Goal: Task Accomplishment & Management: Use online tool/utility

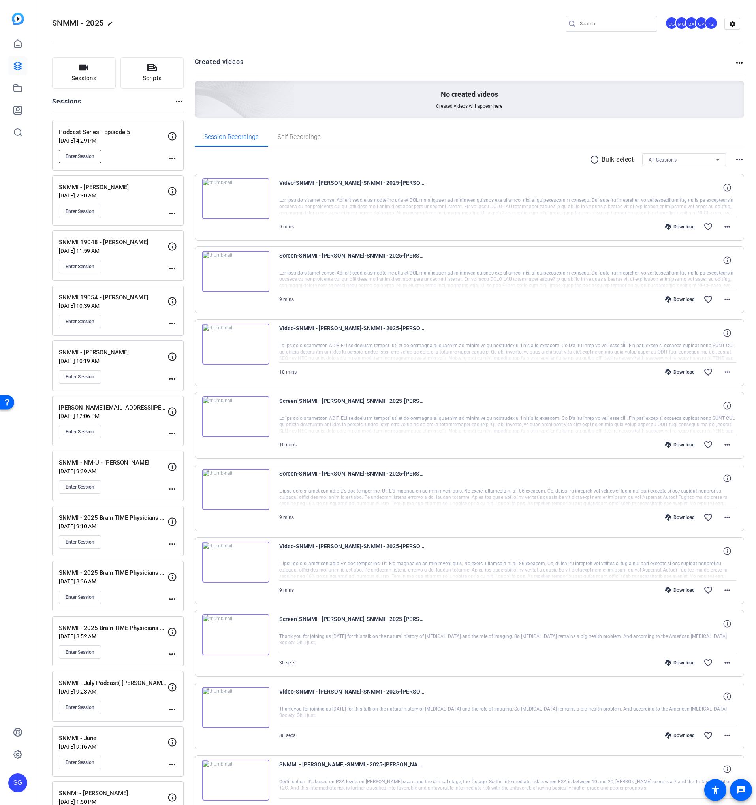
click at [84, 156] on span "Enter Session" at bounding box center [80, 156] width 29 height 6
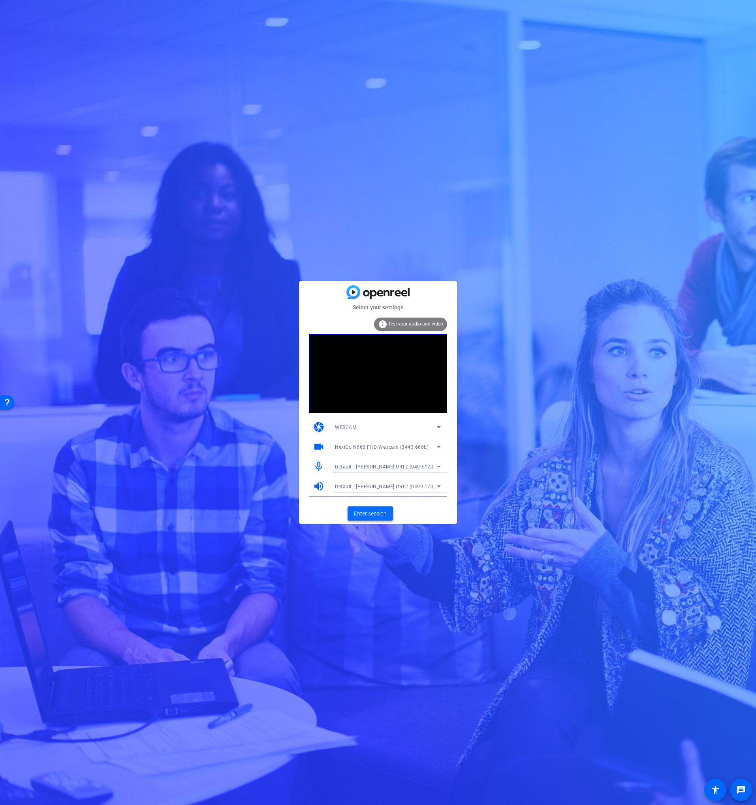
click at [373, 513] on span "Enter session" at bounding box center [370, 513] width 33 height 8
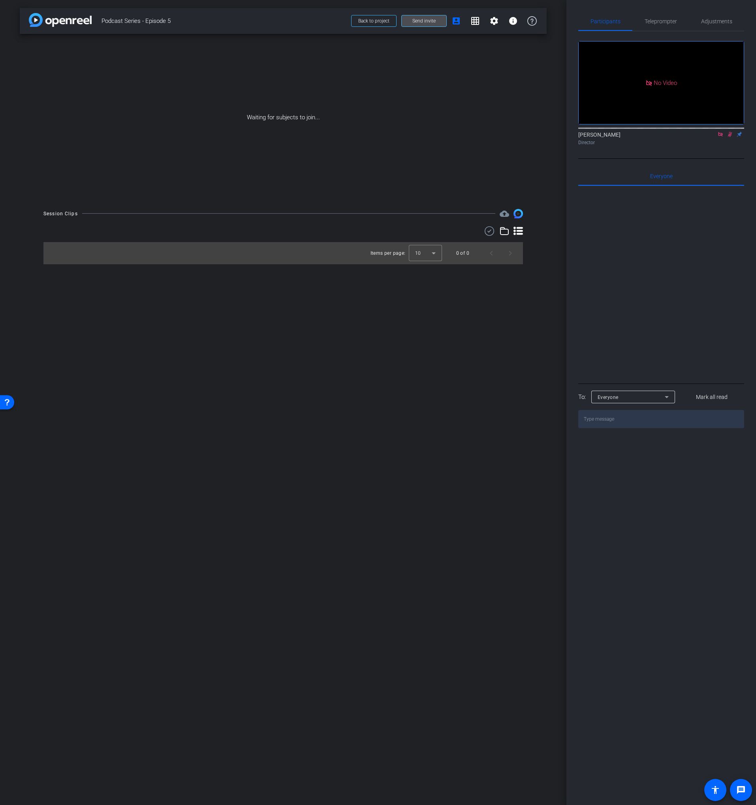
click at [434, 23] on span "Send invite" at bounding box center [423, 21] width 23 height 6
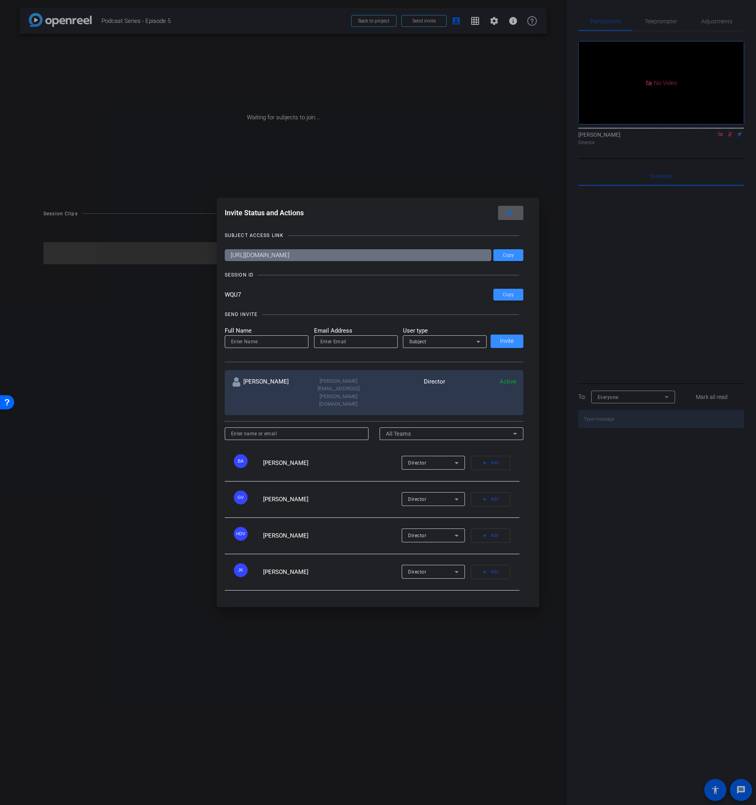
click at [467, 275] on div at bounding box center [388, 275] width 261 height 0
click at [257, 346] on input at bounding box center [266, 341] width 71 height 9
paste input "Sebastien Ball"
type input "Sebastien Ball"
click at [335, 346] on input "email" at bounding box center [355, 341] width 71 height 9
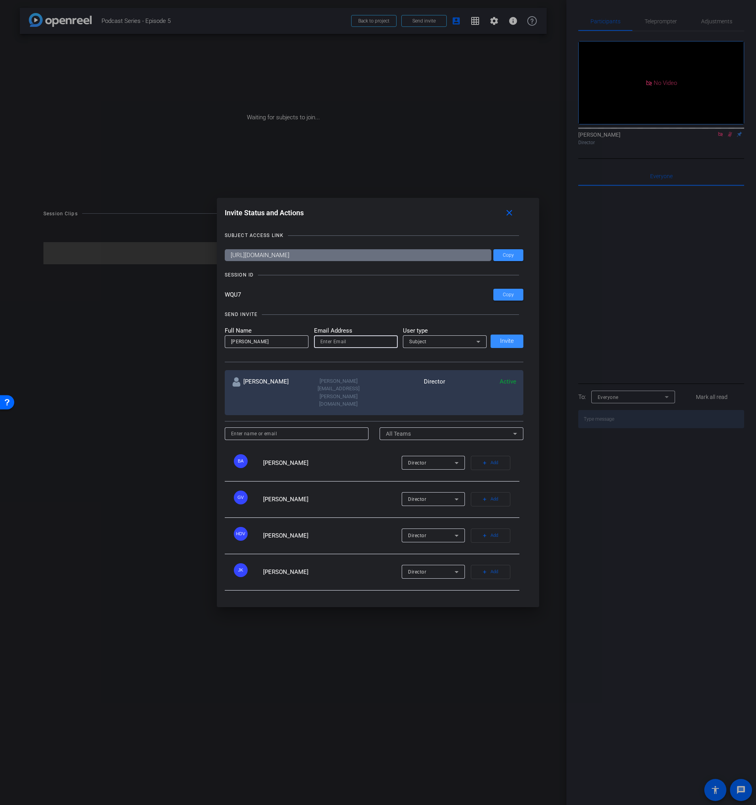
paste input "sebastien.ball@workerbeetv.com"
click at [408, 348] on div "Subject" at bounding box center [445, 341] width 84 height 13
drag, startPoint x: 420, startPoint y: 381, endPoint x: 425, endPoint y: 380, distance: 5.1
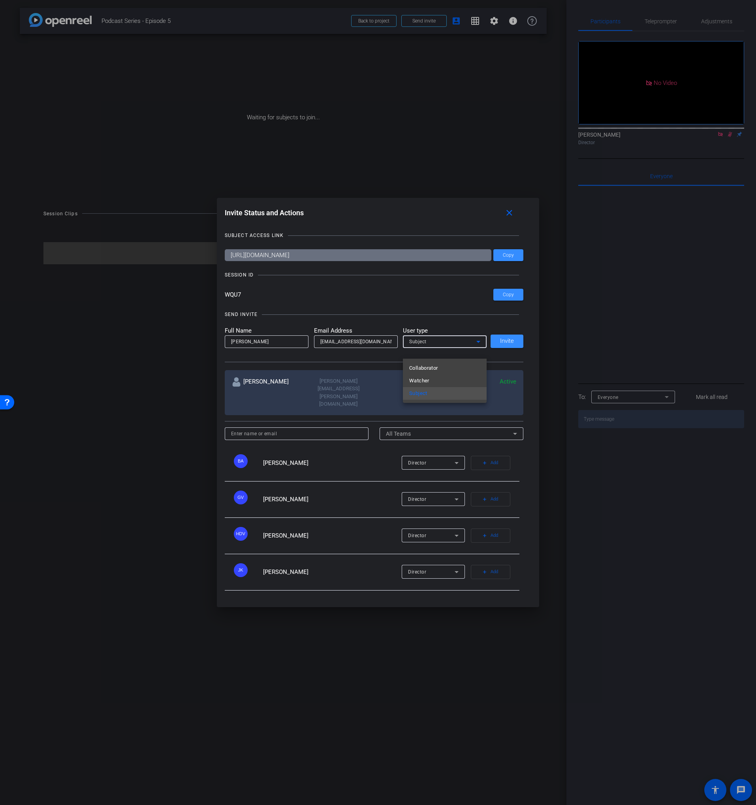
click at [420, 381] on span "Watcher" at bounding box center [419, 380] width 20 height 9
click at [361, 346] on input "sebastien.ball@workerbeetv.com" at bounding box center [355, 341] width 71 height 9
drag, startPoint x: 361, startPoint y: 351, endPoint x: 417, endPoint y: 348, distance: 56.1
click at [417, 348] on form "Full Name Sebastien Ball Email Address sebastien.ball@workerbeetv.com User type…" at bounding box center [356, 337] width 262 height 22
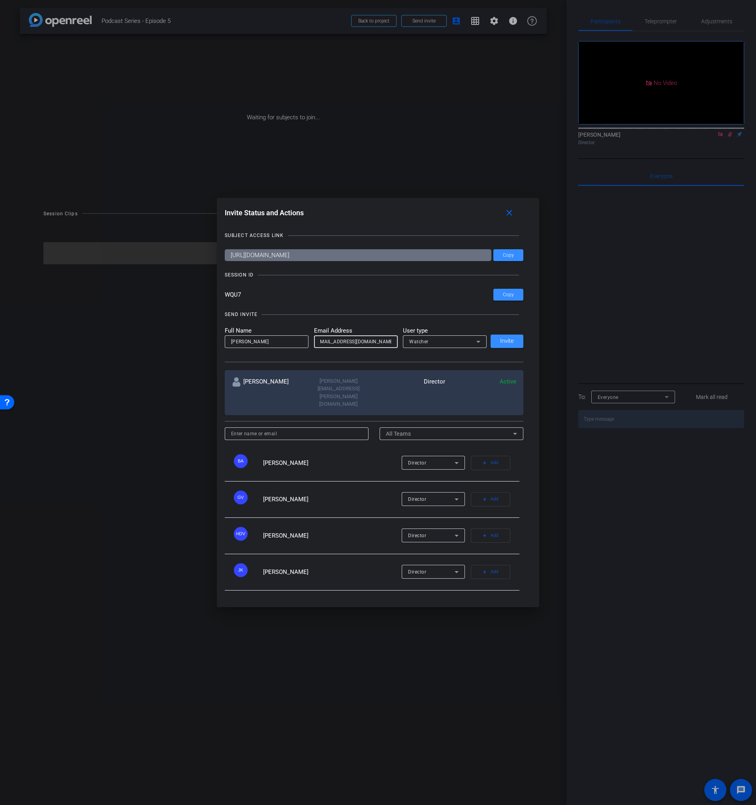
scroll to position [0, 9]
type input "sebastien.ball@taelwinddigital.com"
click at [507, 344] on span "Invite" at bounding box center [507, 341] width 14 height 6
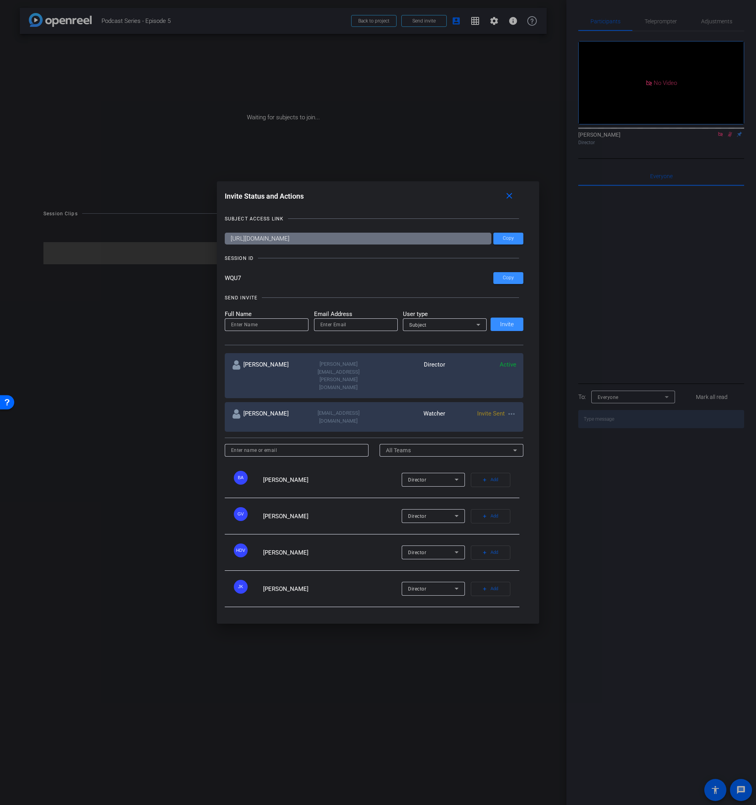
click at [354, 329] on input "email" at bounding box center [355, 324] width 71 height 9
paste input "cbsmith@snmmi.org"
type input "cbsmith@snmmi.org"
click at [263, 329] on input at bounding box center [266, 324] width 71 height 9
paste input "Courtney Brooke Smith"
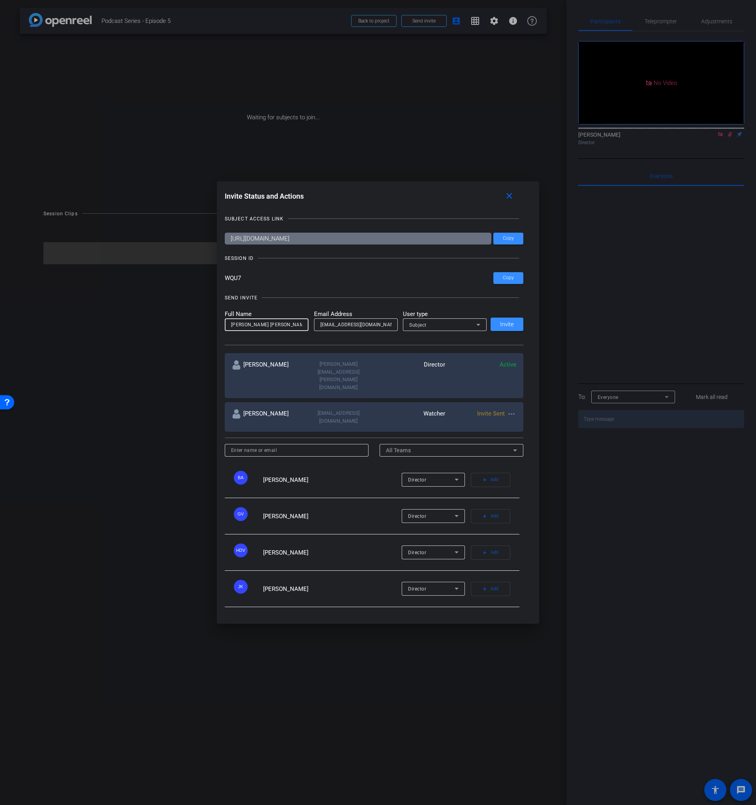
type input "Courtney Brooke Smith"
click at [419, 328] on span "Subject" at bounding box center [417, 325] width 17 height 6
click at [428, 367] on span "Watcher" at bounding box center [419, 366] width 20 height 9
click at [500, 327] on span "Invite" at bounding box center [507, 324] width 14 height 6
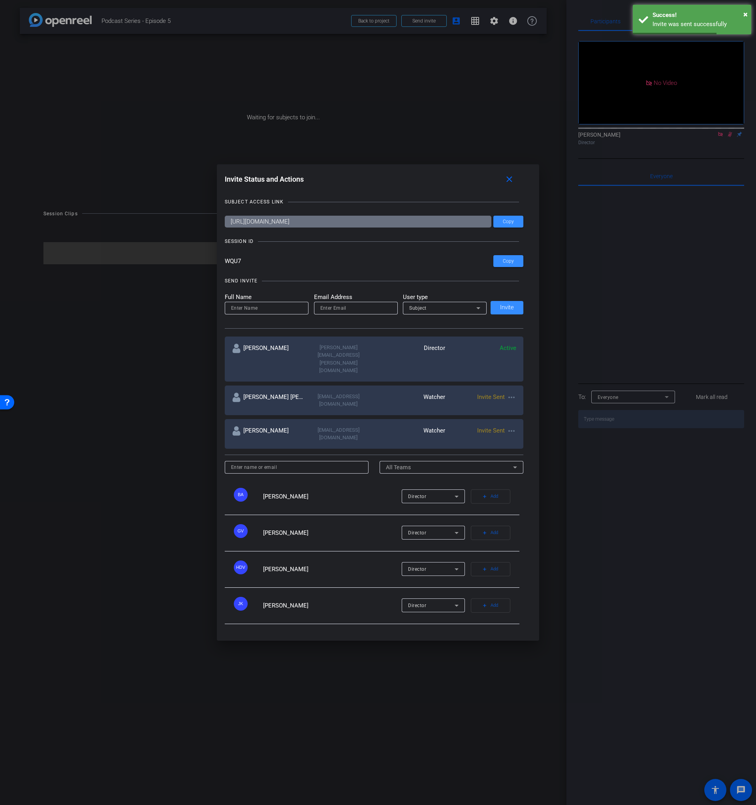
click at [154, 325] on div at bounding box center [378, 402] width 756 height 805
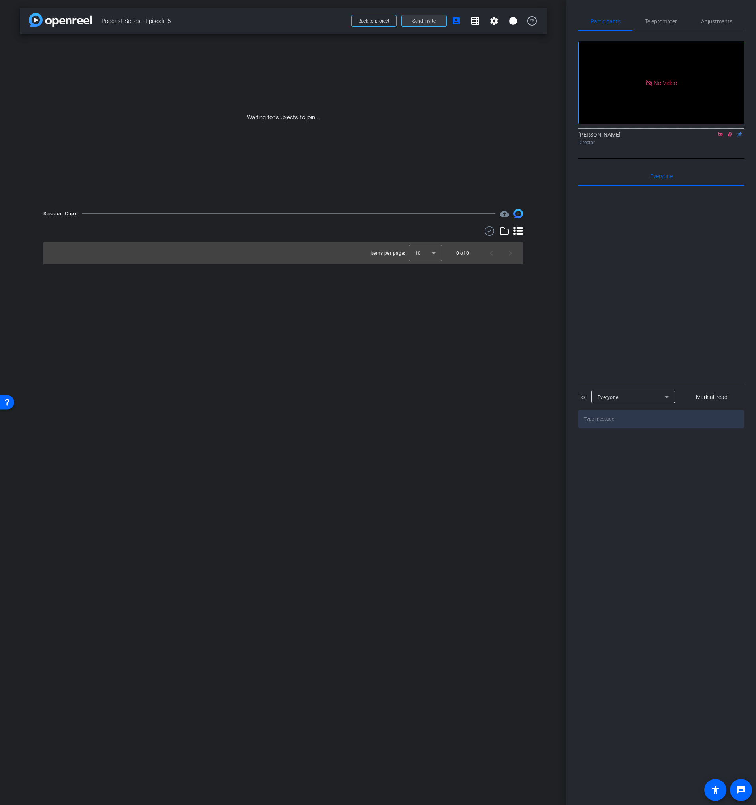
click at [417, 22] on span "Send invite" at bounding box center [423, 21] width 23 height 6
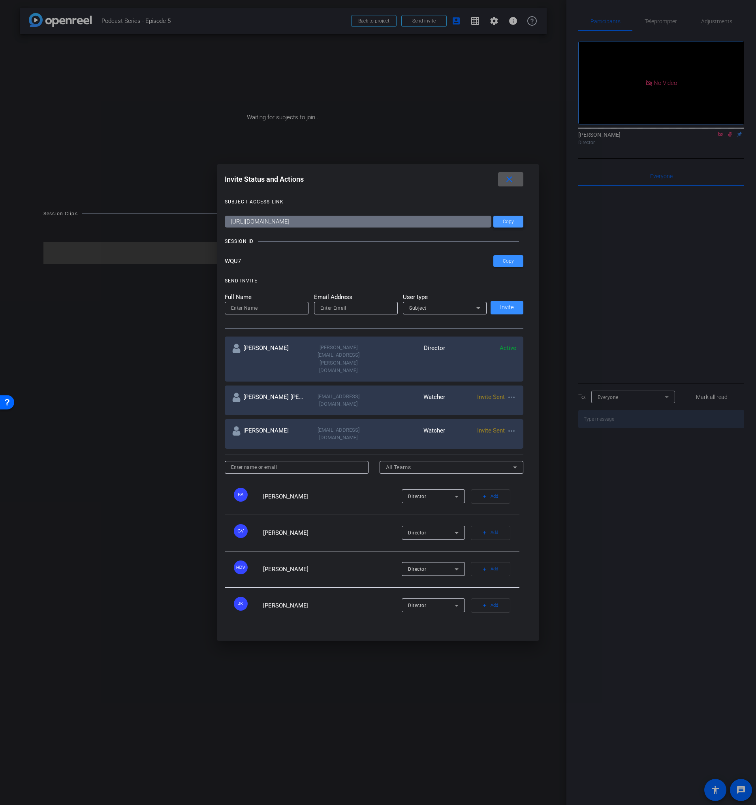
drag, startPoint x: 501, startPoint y: 239, endPoint x: 505, endPoint y: 236, distance: 4.8
click at [501, 231] on span at bounding box center [508, 221] width 30 height 19
click at [509, 184] on mat-icon "close" at bounding box center [509, 180] width 10 height 10
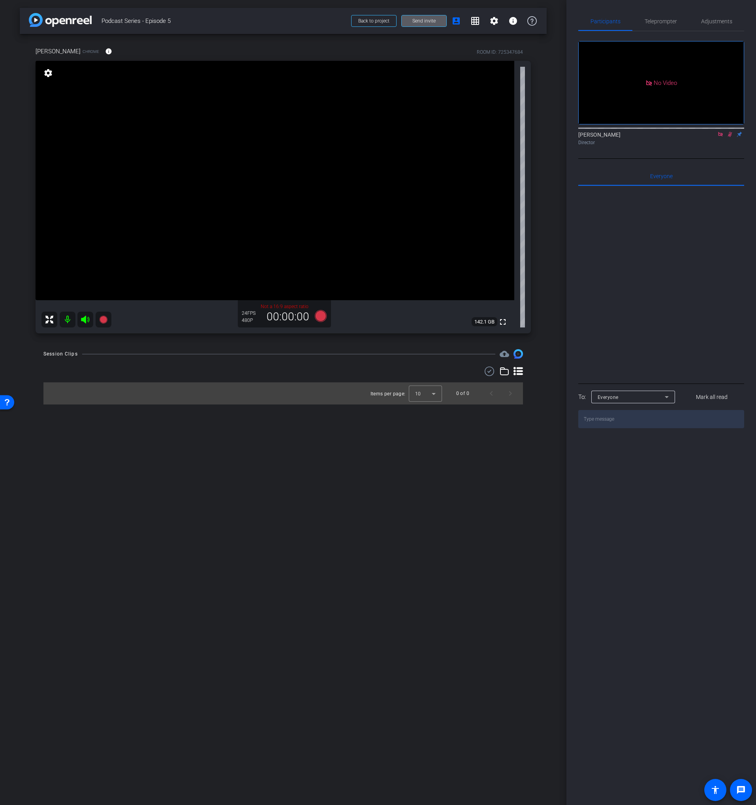
click at [413, 18] on span "Send invite" at bounding box center [423, 21] width 23 height 6
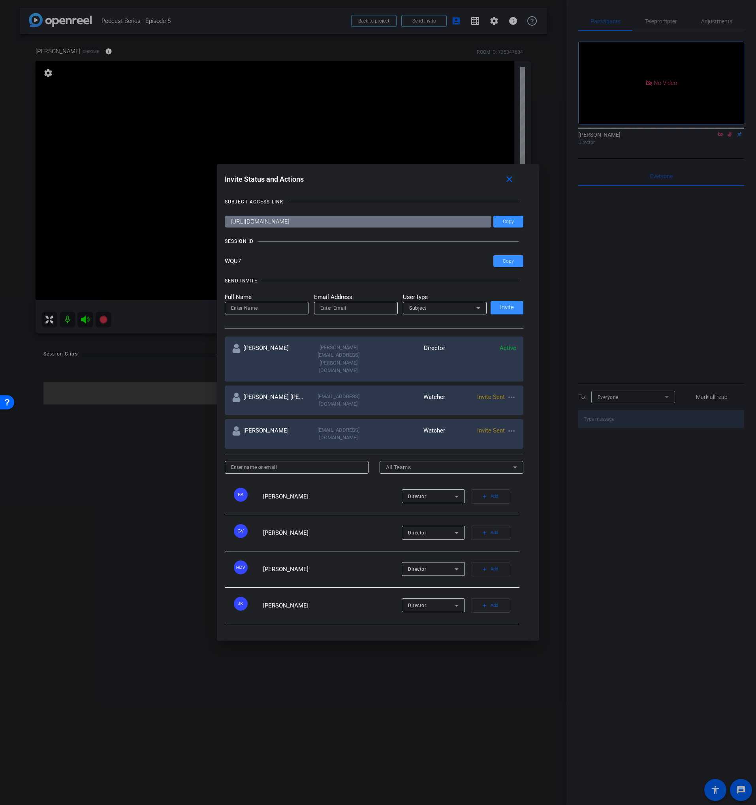
click at [511, 426] on mat-icon "more_horiz" at bounding box center [511, 430] width 9 height 9
click at [540, 450] on span "Update and Re-Send Invite" at bounding box center [542, 451] width 59 height 9
type input "Sebastien Ball"
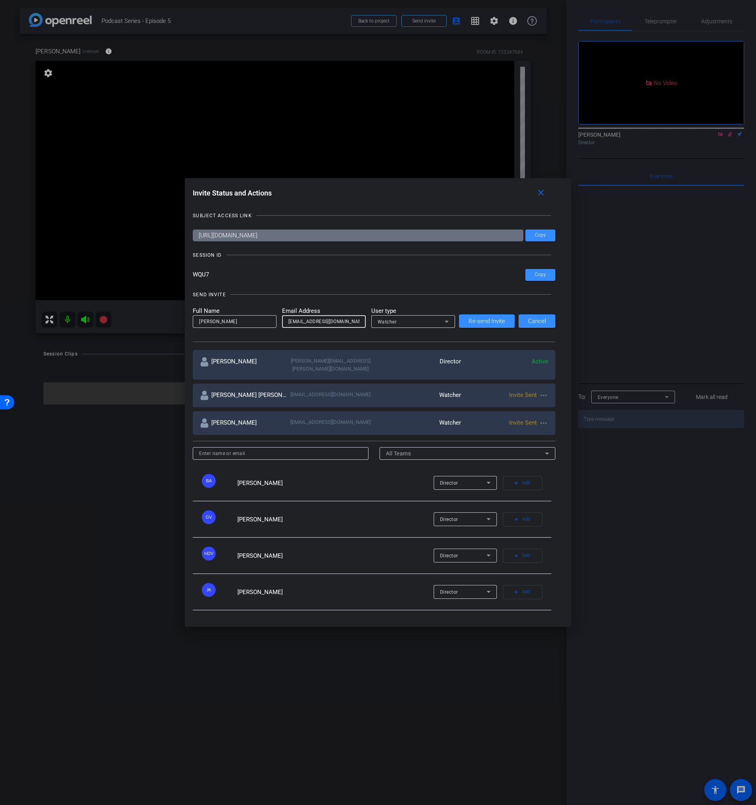
click at [304, 320] on input "sebastien.ball@taelwinddigital.com" at bounding box center [323, 321] width 71 height 9
paste input "workerbeetv"
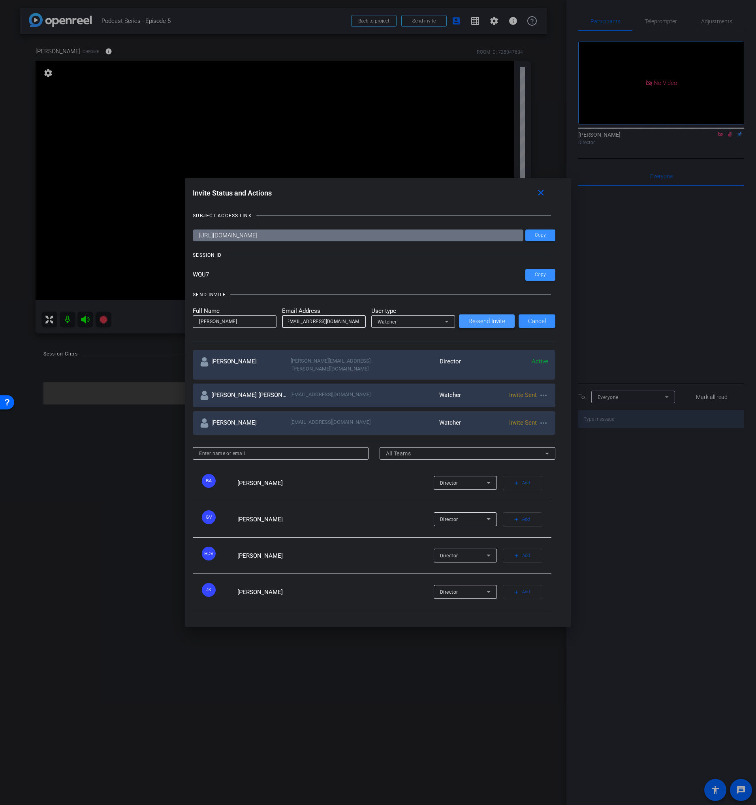
type input "sebastien.ball@workerbeetv.com"
click at [487, 322] on span "Re-send Invite" at bounding box center [486, 321] width 37 height 6
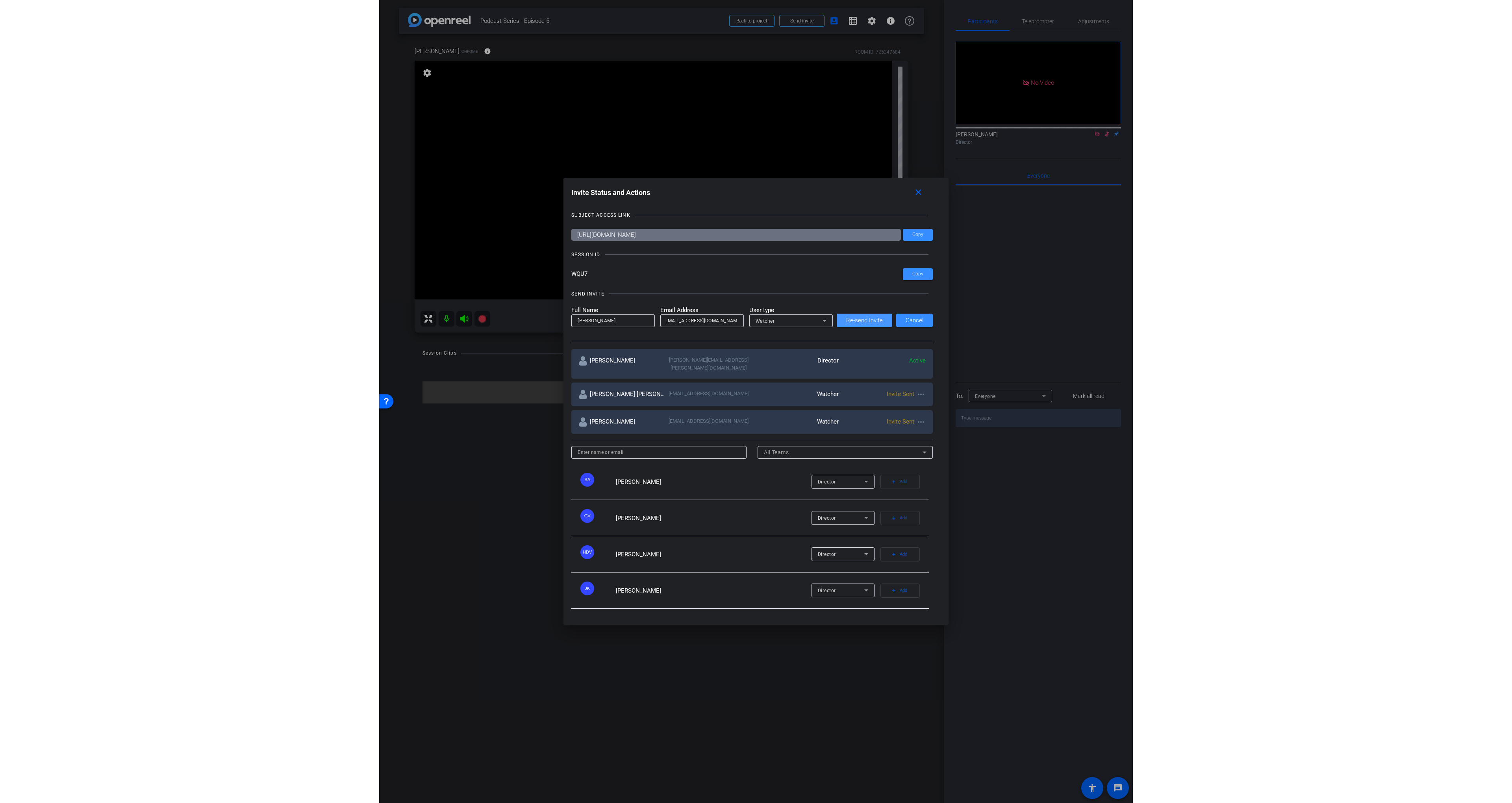
scroll to position [0, 0]
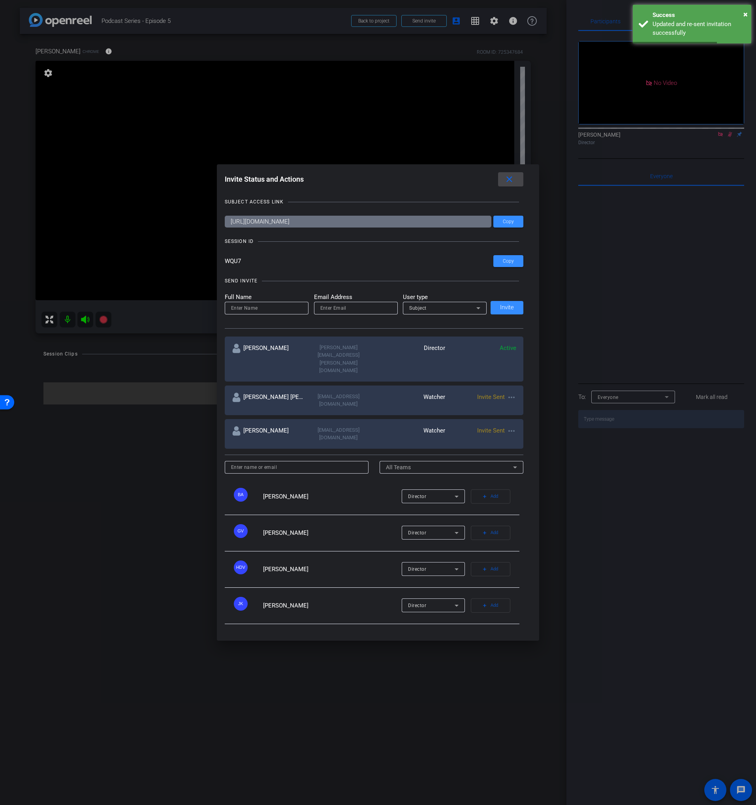
click at [516, 189] on span at bounding box center [510, 179] width 25 height 19
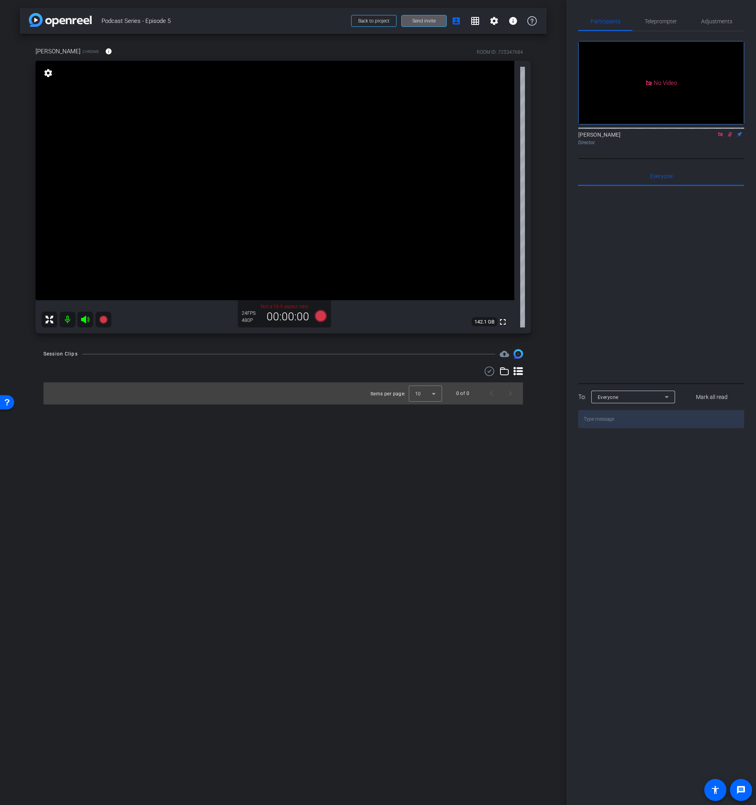
click at [726, 138] on mat-icon at bounding box center [729, 134] width 9 height 7
click at [721, 136] on icon at bounding box center [720, 134] width 4 height 4
click at [717, 19] on span "Adjustments" at bounding box center [716, 22] width 31 height 6
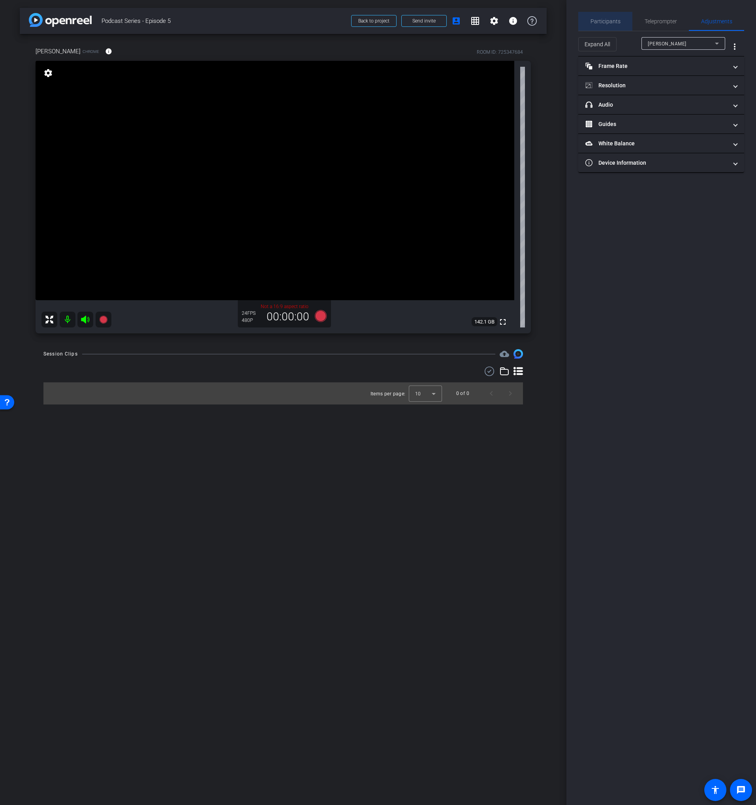
click at [612, 19] on span "Participants" at bounding box center [605, 22] width 30 height 6
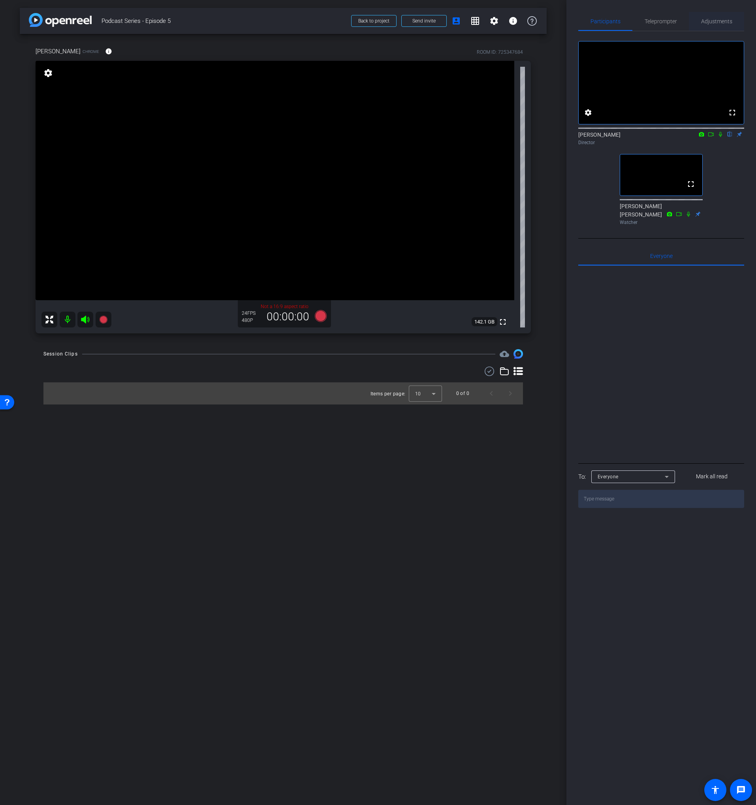
click at [707, 23] on span "Adjustments" at bounding box center [716, 22] width 31 height 6
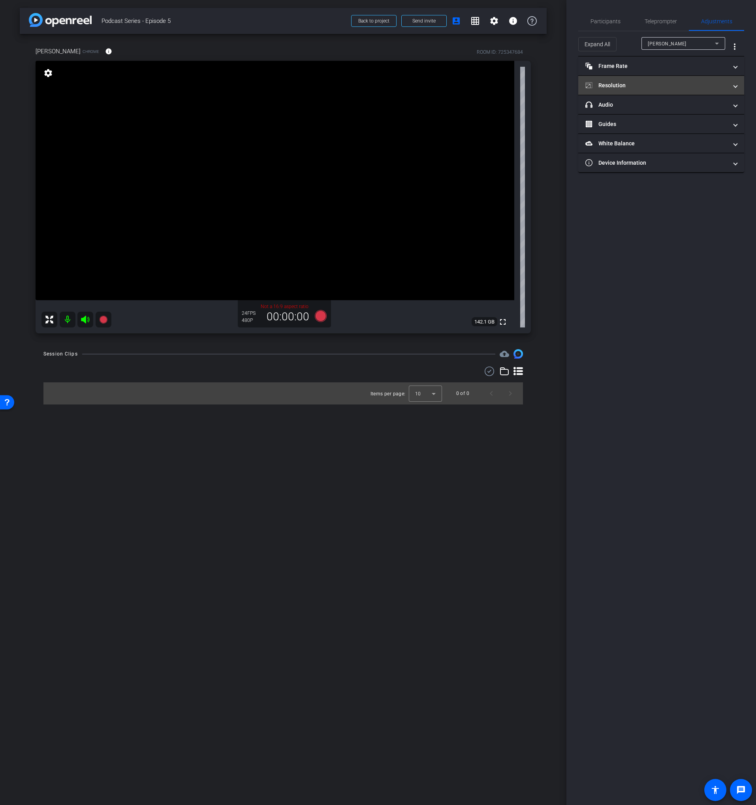
click at [655, 83] on mat-panel-title "Resolution" at bounding box center [656, 85] width 142 height 8
click at [633, 115] on div "720" at bounding box center [632, 113] width 25 height 13
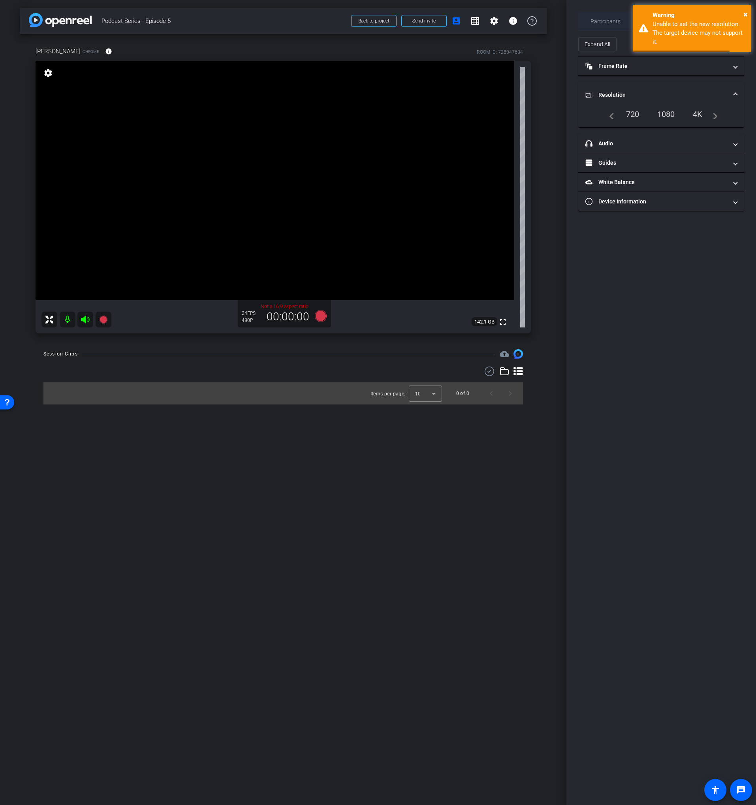
click at [609, 21] on span "Participants" at bounding box center [605, 22] width 30 height 6
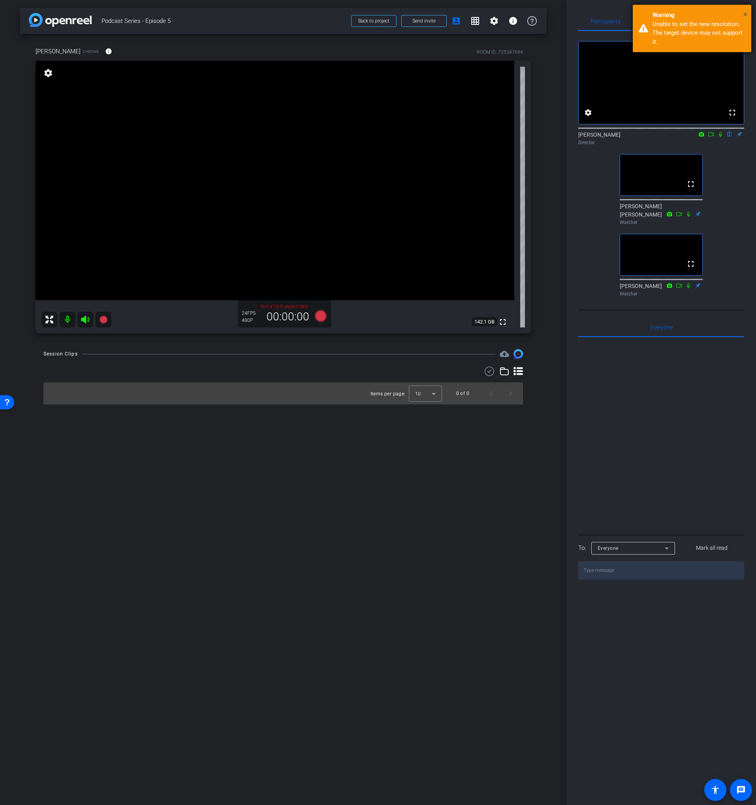
click at [746, 11] on span "×" at bounding box center [745, 13] width 4 height 9
drag, startPoint x: 717, startPoint y: 19, endPoint x: 710, endPoint y: 26, distance: 9.8
click at [717, 19] on span "Adjustments" at bounding box center [716, 22] width 31 height 6
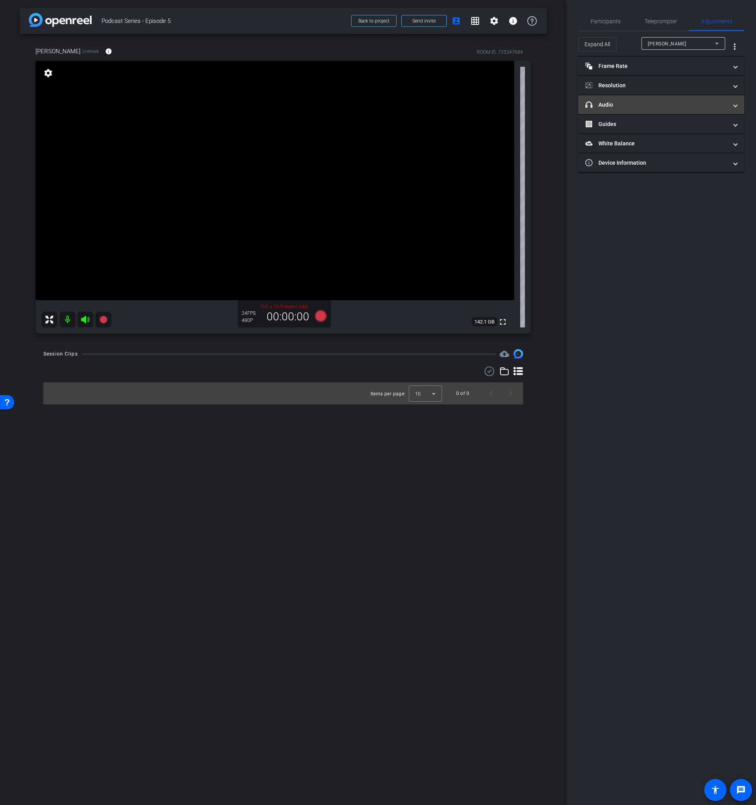
click at [627, 107] on mat-panel-title "headphone icon Audio" at bounding box center [656, 105] width 142 height 8
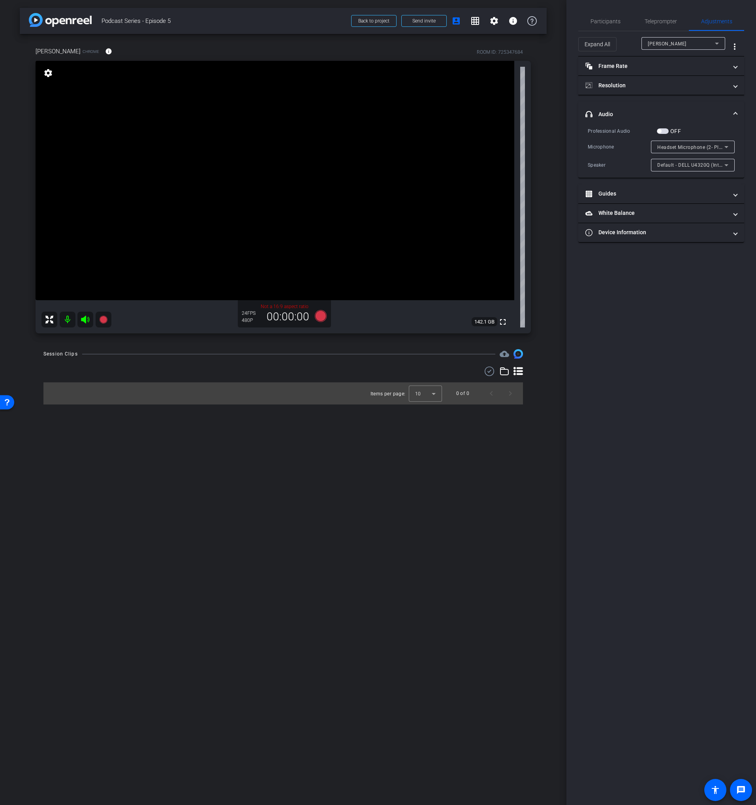
click at [685, 165] on span "Default - DELL U4320Q (Intel(R) Display Audio)" at bounding box center [710, 164] width 107 height 6
click at [608, 161] on div at bounding box center [378, 402] width 756 height 805
click at [598, 19] on span "Participants" at bounding box center [605, 22] width 30 height 6
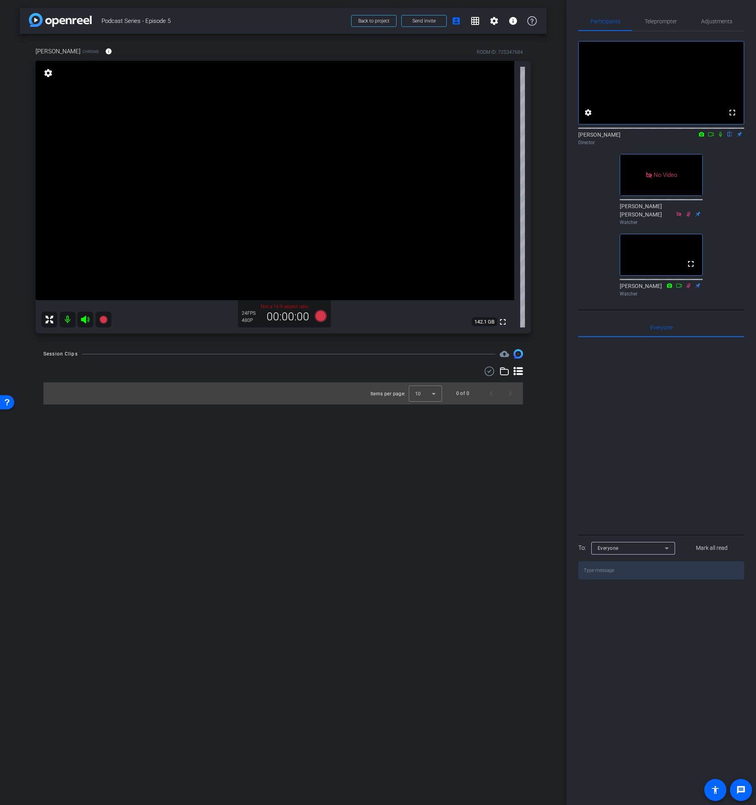
click at [539, 276] on div "Gary Ulaner Chrome info ROOM ID: 725347684 fullscreen settings 142.1 GB Not a 1…" at bounding box center [283, 187] width 527 height 307
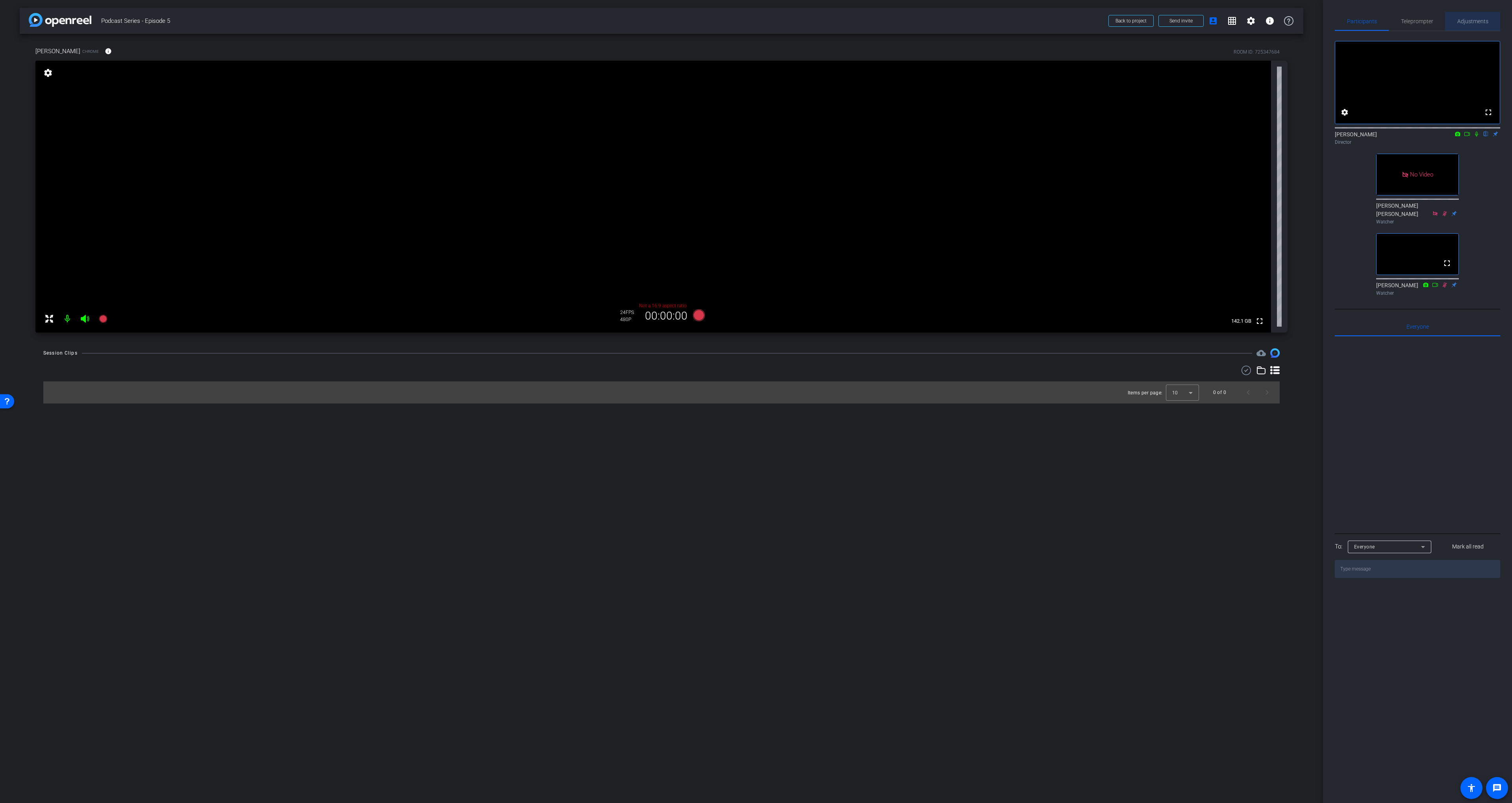
click at [753, 28] on span "Adjustments" at bounding box center [1472, 21] width 31 height 19
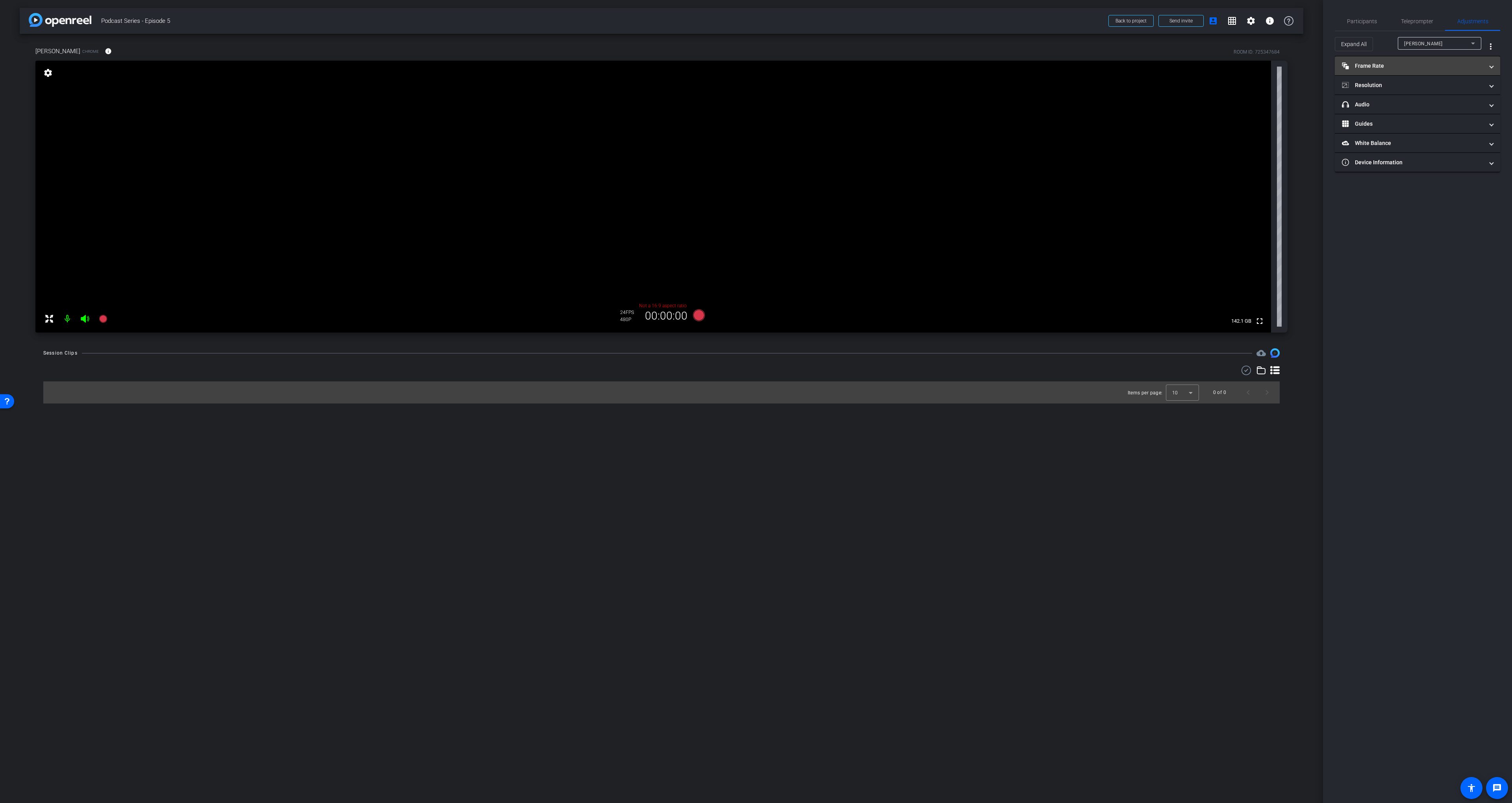
click at [753, 72] on mat-expansion-panel-header "Frame Rate Frame Rate" at bounding box center [1418, 65] width 166 height 19
click at [753, 115] on mat-expansion-panel-header "Resolution" at bounding box center [1418, 119] width 166 height 19
click at [753, 143] on div "720" at bounding box center [1388, 141] width 25 height 13
click at [753, 13] on div "Warning" at bounding box center [1455, 15] width 93 height 9
click at [753, 21] on span "Participants" at bounding box center [1362, 22] width 30 height 6
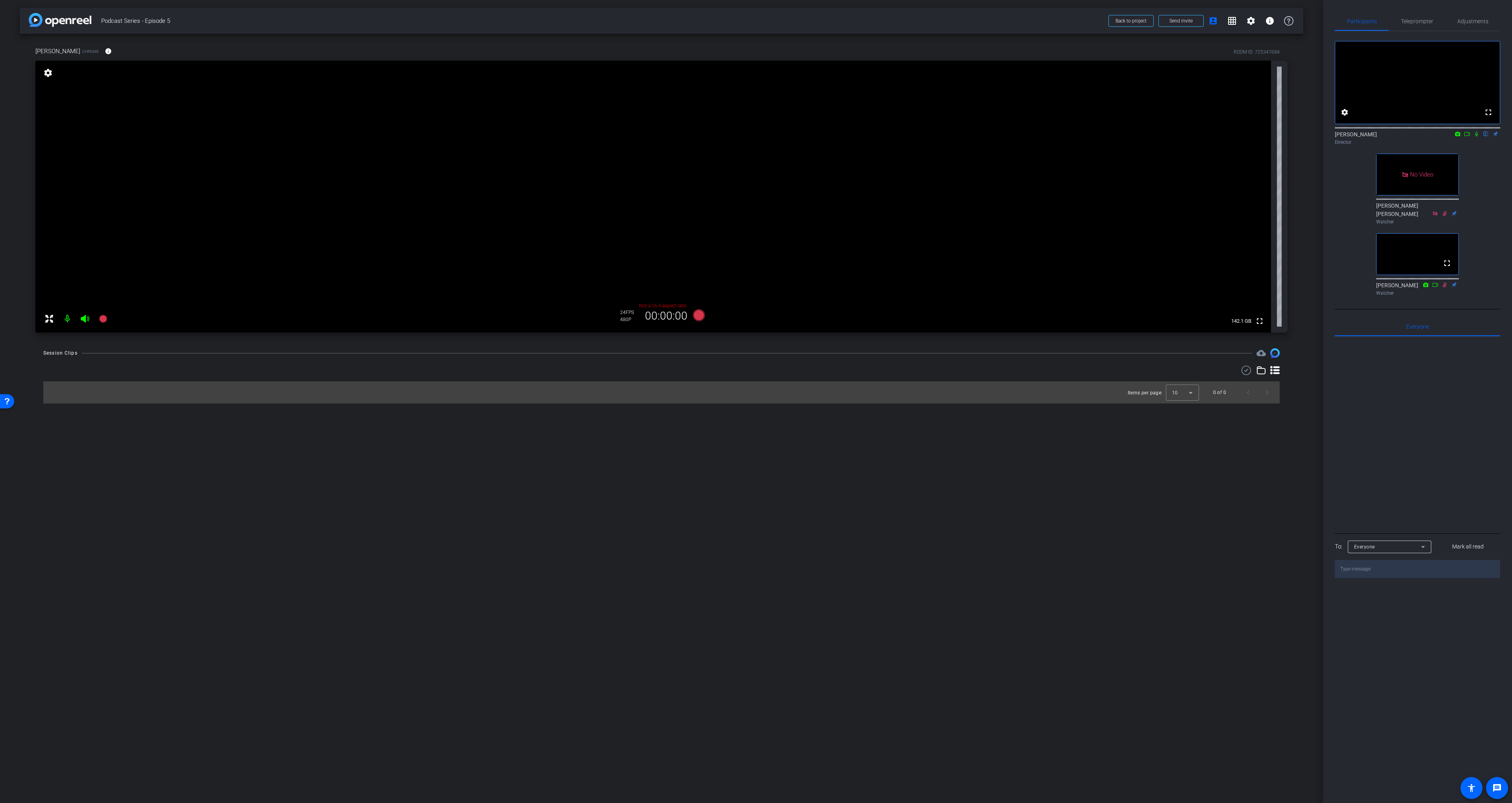
click at [753, 204] on div "fullscreen settings Scott Grant flip Director No Video Courtney Brooke Smith Wa…" at bounding box center [1418, 165] width 166 height 267
click at [753, 199] on div "Participants Teleprompter Adjustments fullscreen settings Scott Grant flip Dire…" at bounding box center [1418, 401] width 189 height 803
click at [753, 365] on div at bounding box center [661, 369] width 1237 height 9
click at [699, 316] on icon at bounding box center [699, 315] width 12 height 12
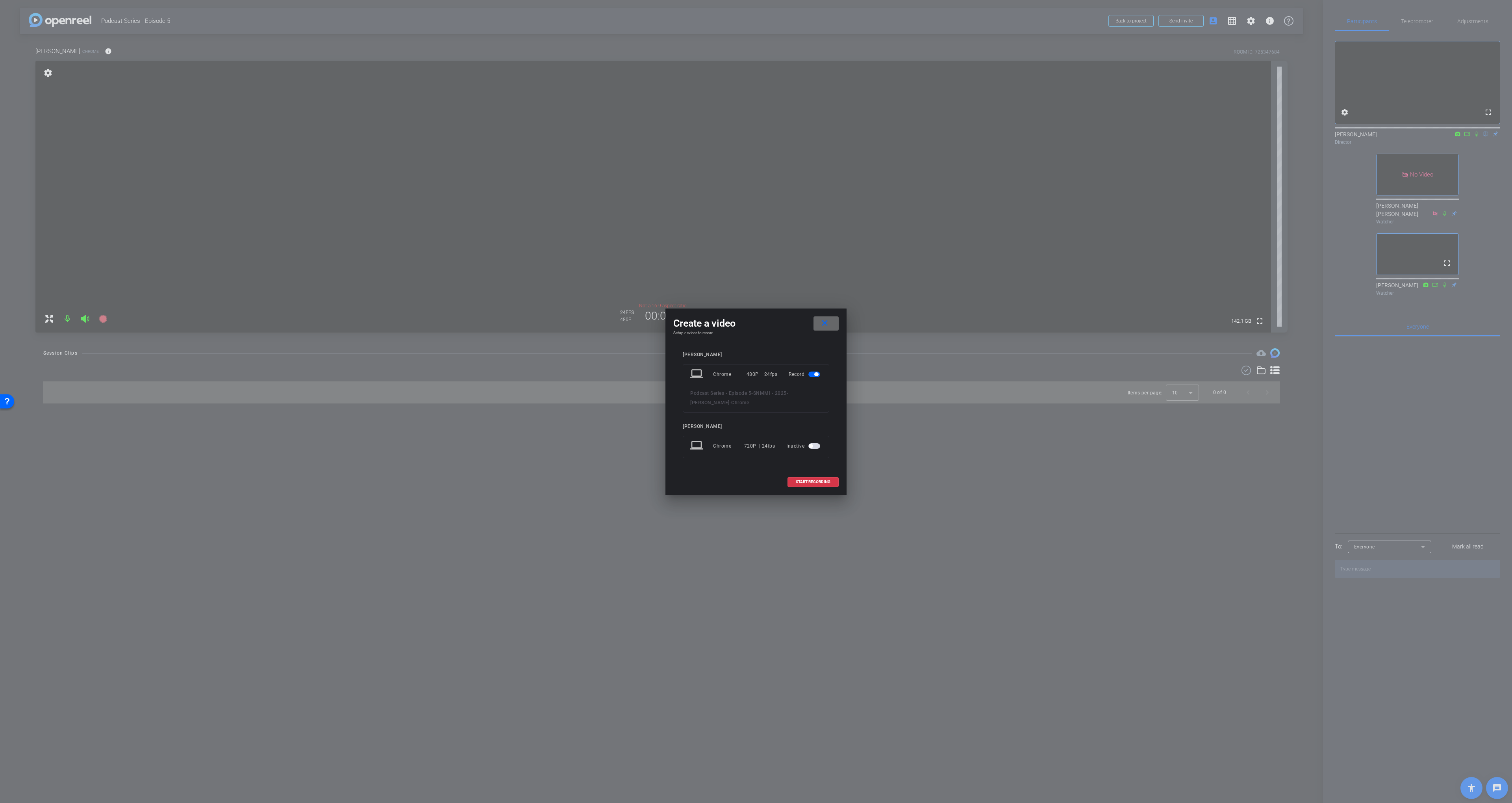
click at [753, 328] on span at bounding box center [826, 323] width 25 height 19
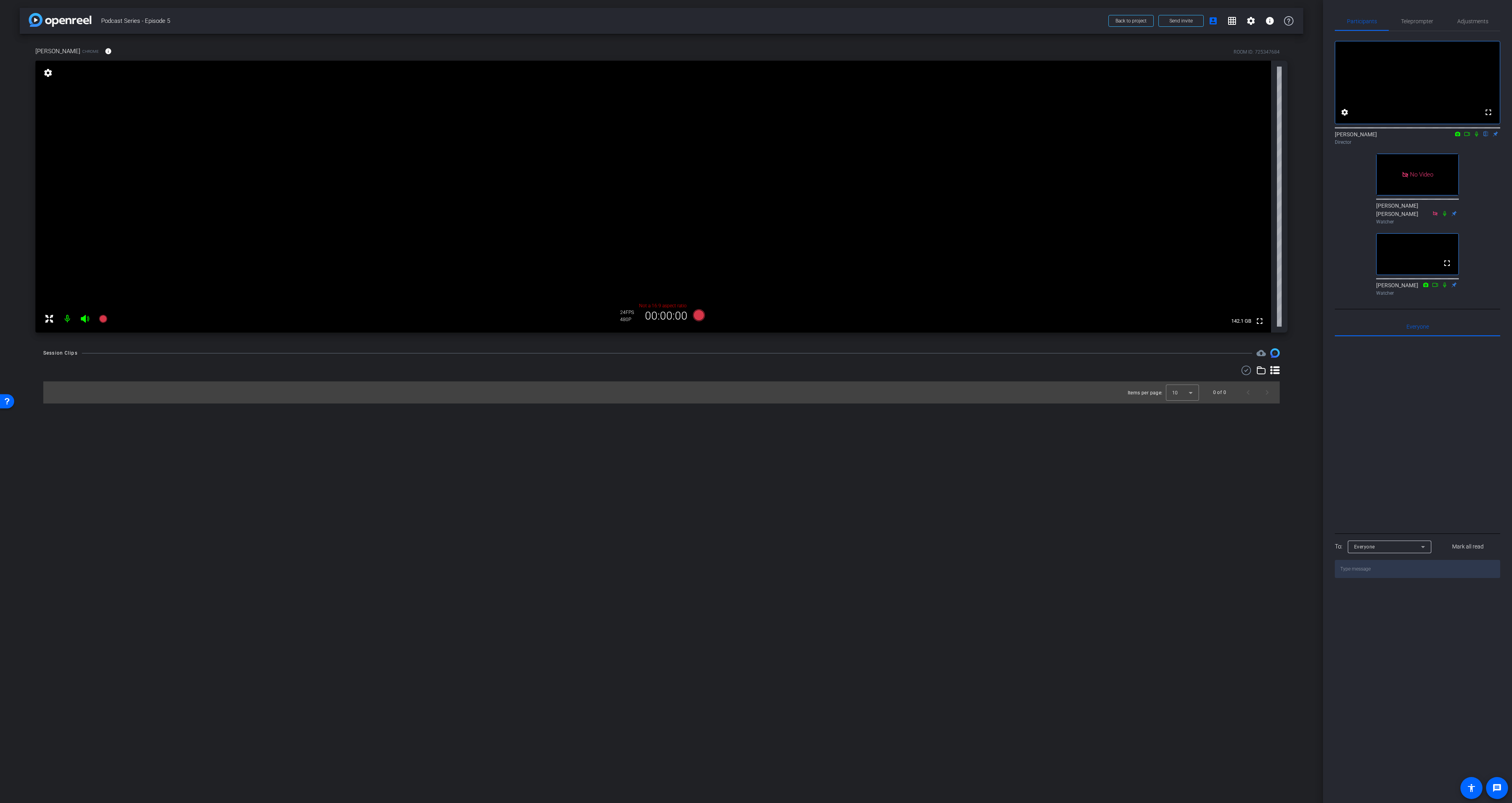
click at [753, 204] on video at bounding box center [653, 197] width 1236 height 271
click at [697, 315] on icon at bounding box center [699, 315] width 12 height 12
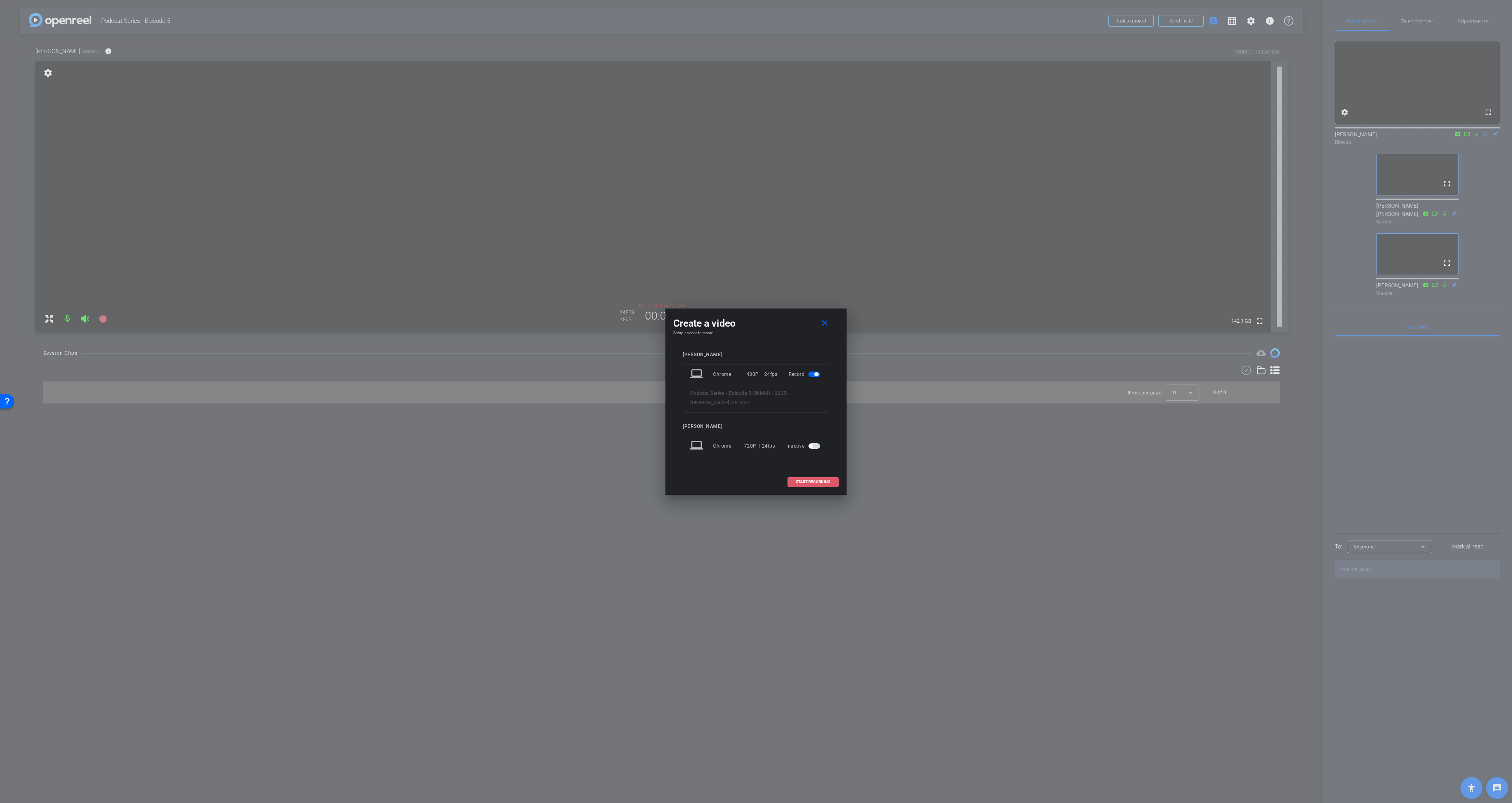
click at [753, 483] on span "START RECORDING" at bounding box center [813, 482] width 35 height 4
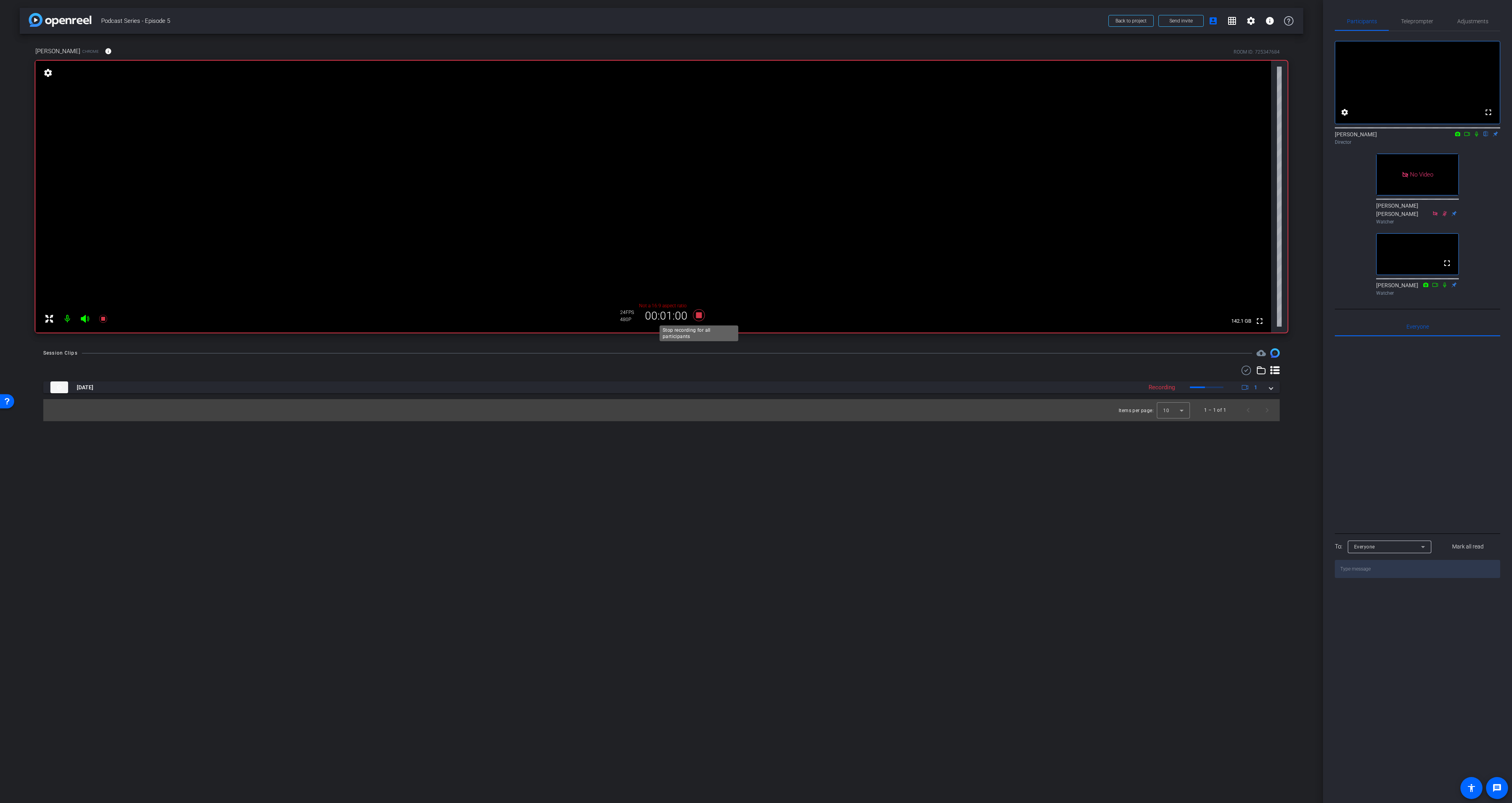
click at [697, 314] on icon at bounding box center [699, 315] width 12 height 12
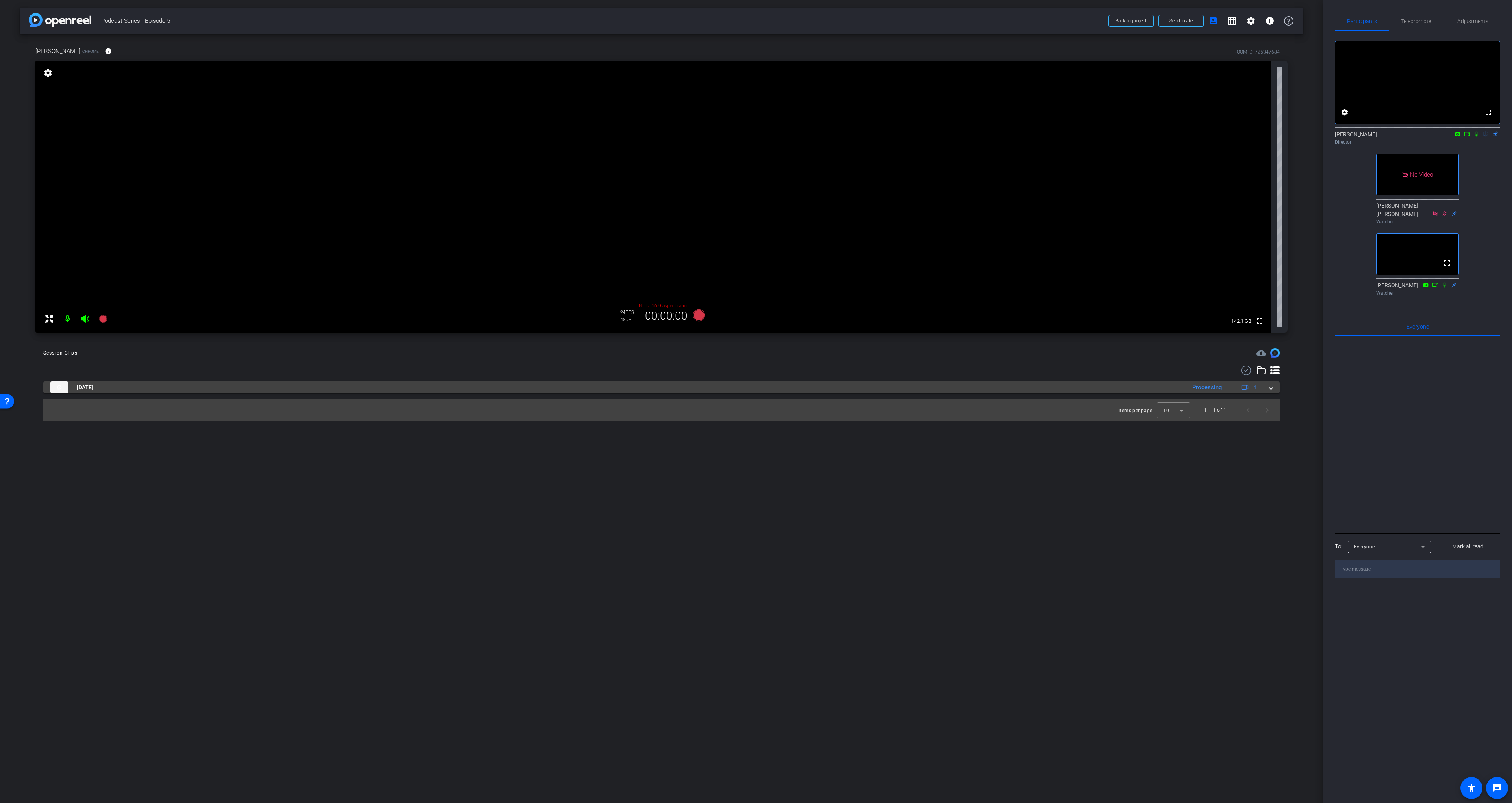
click at [715, 388] on mat-panel-title "Aug 22, 2025" at bounding box center [616, 387] width 1132 height 12
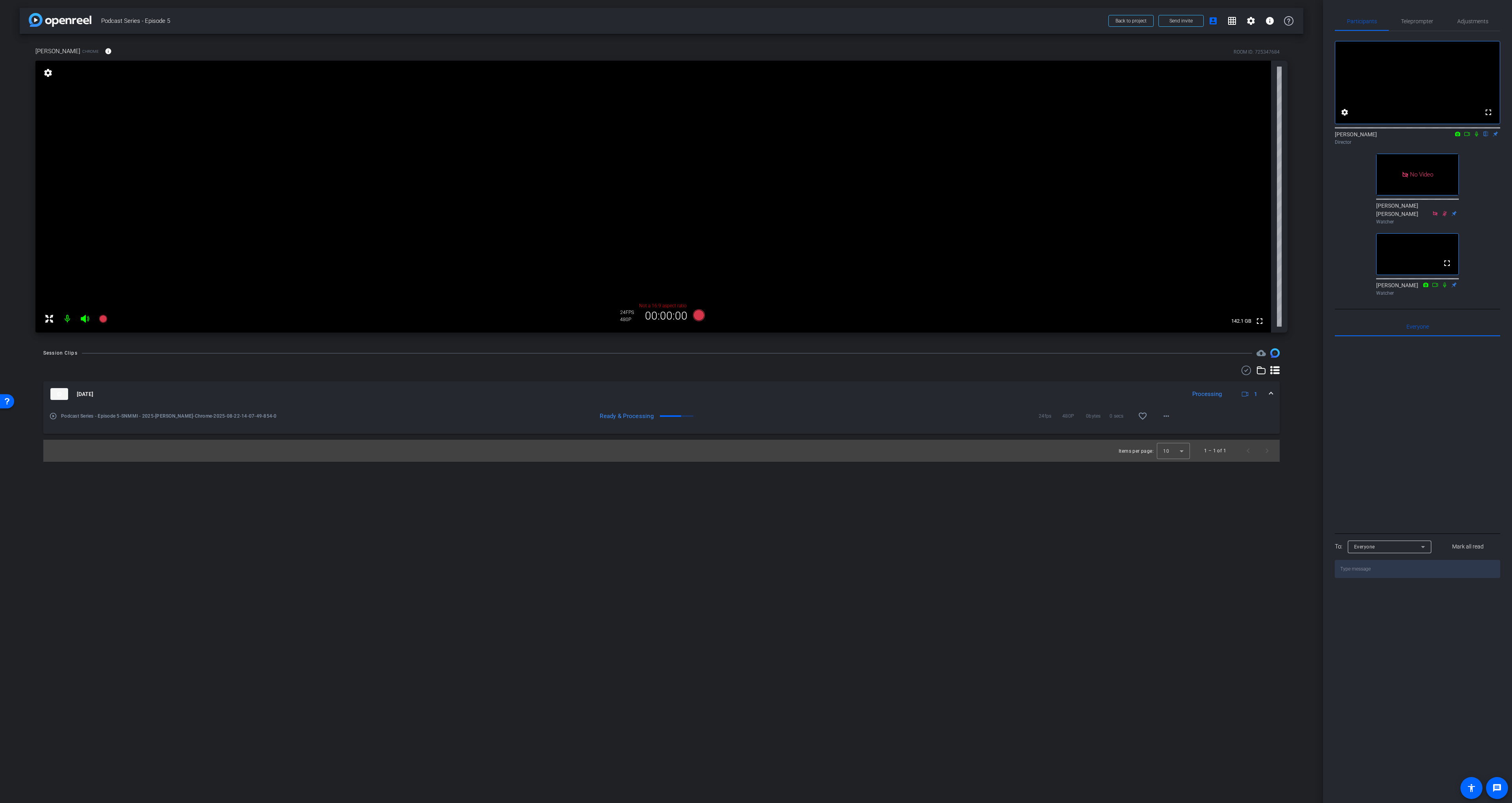
click at [753, 137] on icon at bounding box center [1477, 134] width 6 height 6
click at [52, 415] on mat-icon "play_circle_outline" at bounding box center [53, 416] width 8 height 8
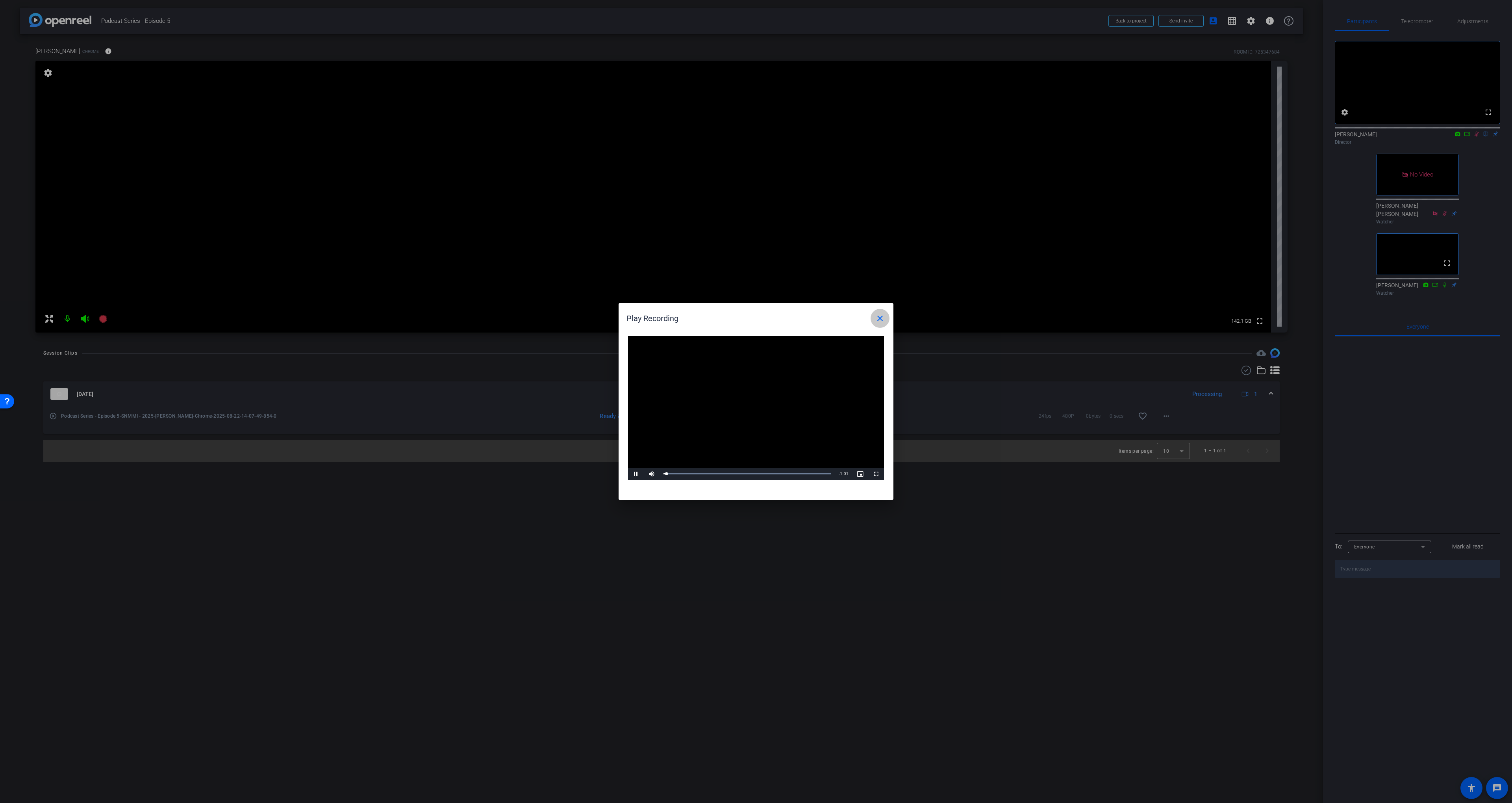
drag, startPoint x: 879, startPoint y: 319, endPoint x: 962, endPoint y: 328, distance: 83.5
click at [753, 318] on mat-icon "close" at bounding box center [880, 317] width 9 height 9
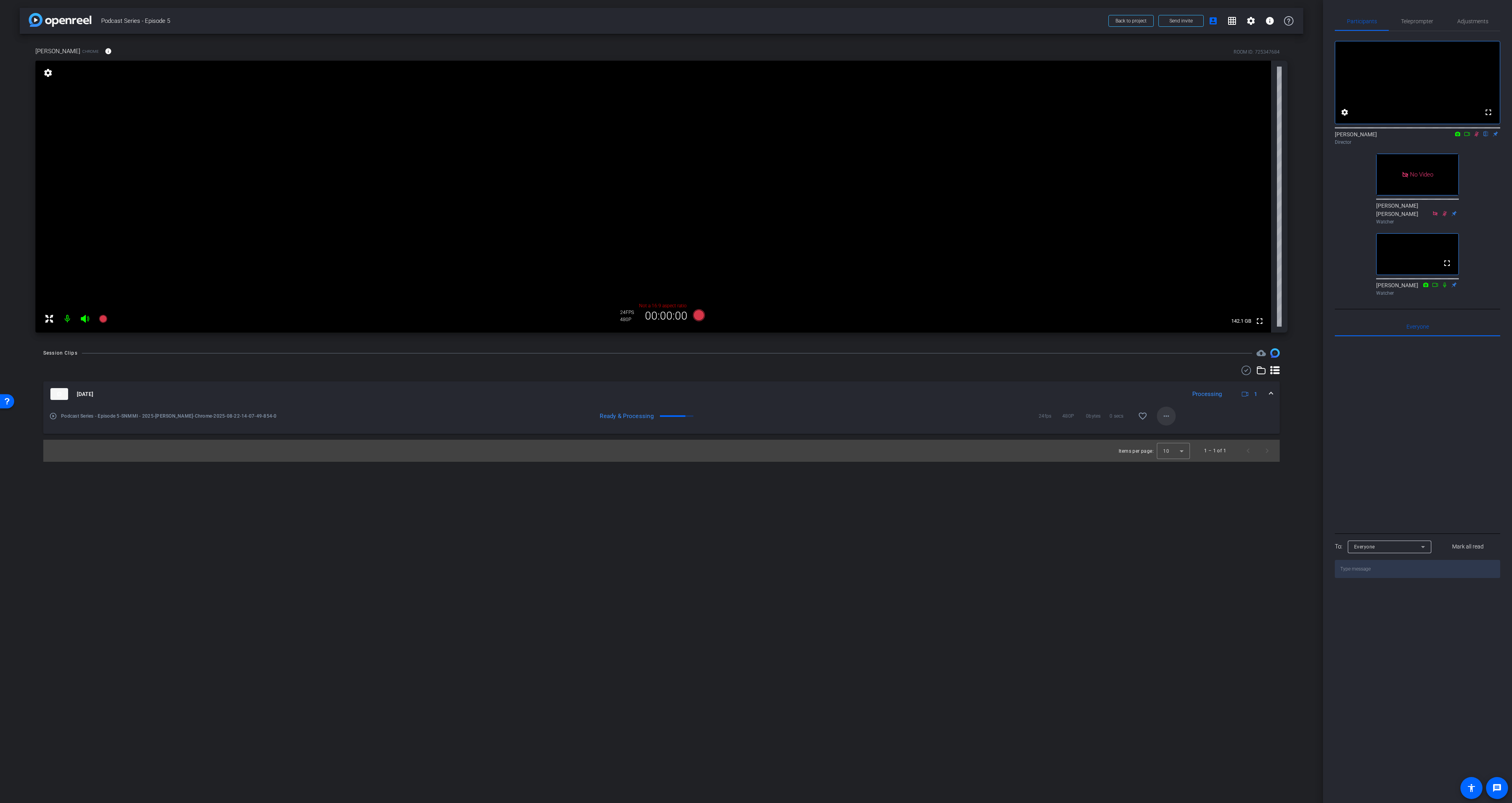
click at [753, 411] on mat-icon "more_horiz" at bounding box center [1166, 415] width 9 height 9
click at [753, 397] on div at bounding box center [756, 401] width 1512 height 803
click at [753, 416] on mat-icon "more_horiz" at bounding box center [1166, 415] width 9 height 9
click at [753, 456] on span "Download MP4" at bounding box center [1186, 452] width 47 height 9
drag, startPoint x: 1480, startPoint y: 157, endPoint x: 1476, endPoint y: 153, distance: 5.7
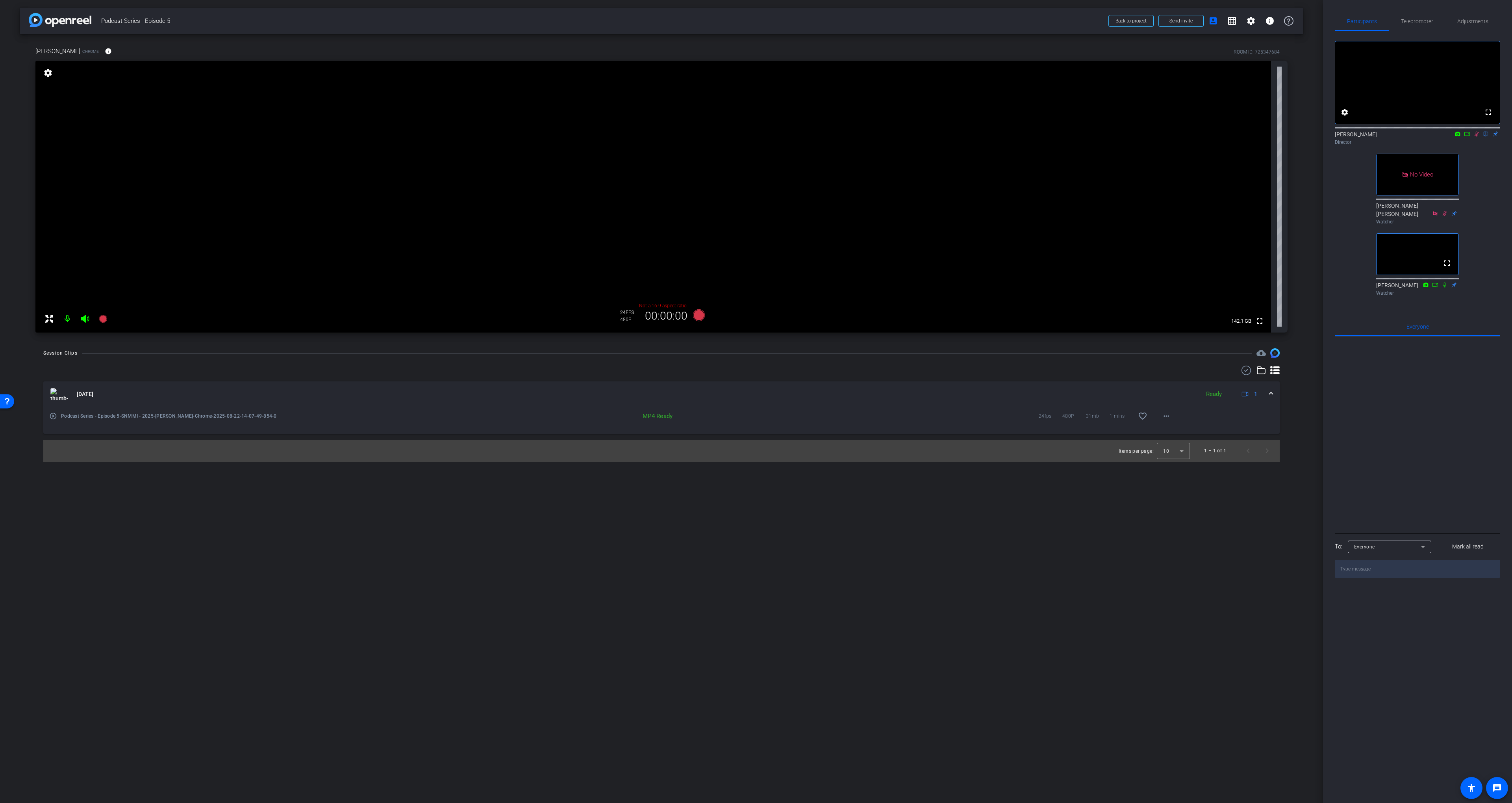
click at [753, 148] on div "Scott Grant flip Director" at bounding box center [1418, 136] width 166 height 24
click at [753, 136] on icon at bounding box center [1467, 134] width 6 height 4
drag, startPoint x: 1481, startPoint y: 179, endPoint x: 1479, endPoint y: 152, distance: 27.1
click at [753, 179] on div "No Video Scott Grant Director No Video Courtney Brooke Smith Watcher fullscreen…" at bounding box center [1418, 165] width 166 height 267
click at [753, 17] on div "Participants Teleprompter Adjustments No Video Scott Grant Director No Video Co…" at bounding box center [1418, 401] width 189 height 803
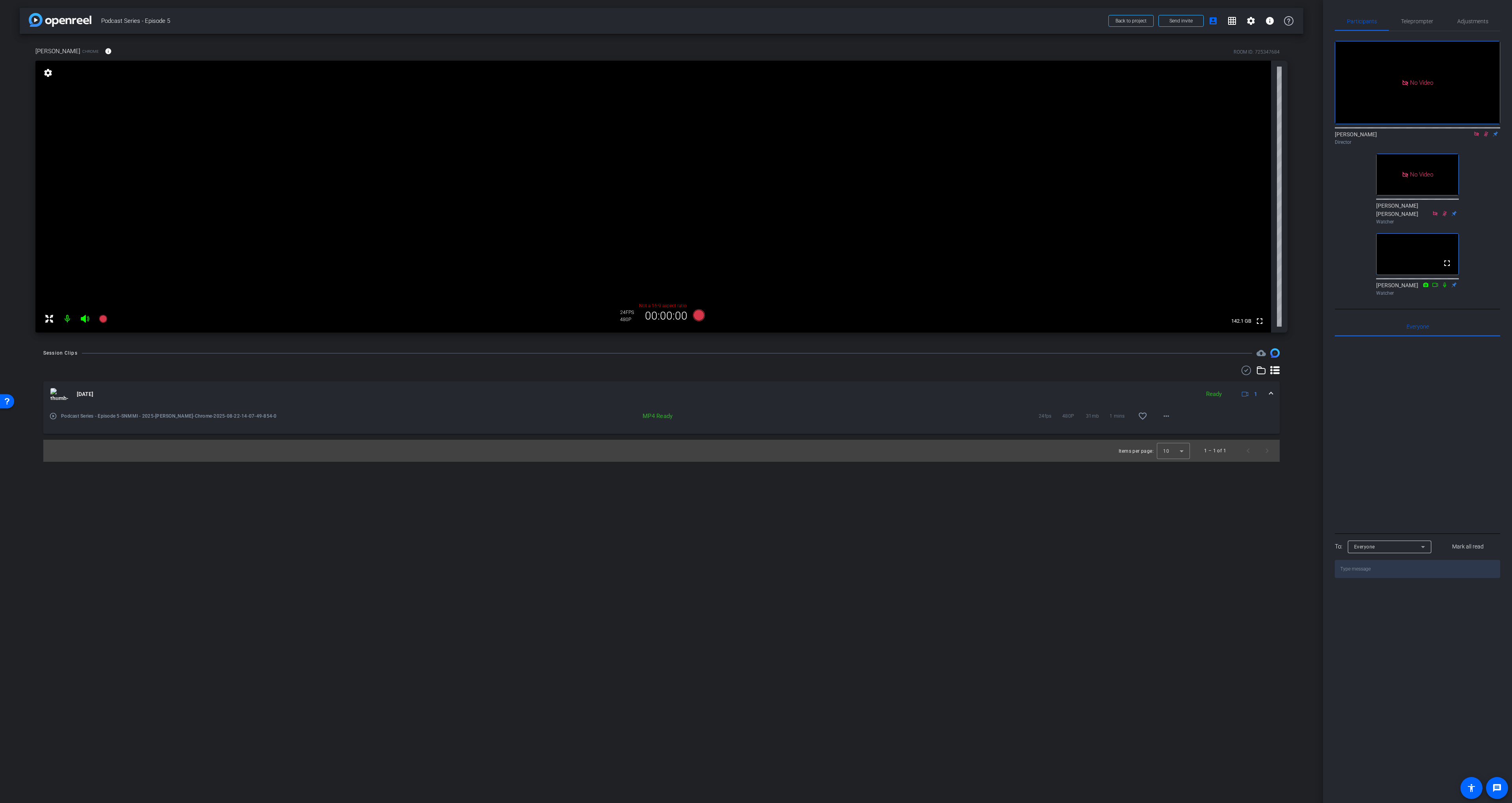
drag, startPoint x: 1497, startPoint y: 201, endPoint x: 1491, endPoint y: 157, distance: 44.4
click at [753, 201] on div "No Video Scott Grant Director No Video Courtney Brooke Smith Watcher fullscreen…" at bounding box center [1418, 165] width 166 height 267
click at [753, 137] on icon at bounding box center [1477, 134] width 6 height 6
drag, startPoint x: 1483, startPoint y: 24, endPoint x: 1448, endPoint y: 21, distance: 35.1
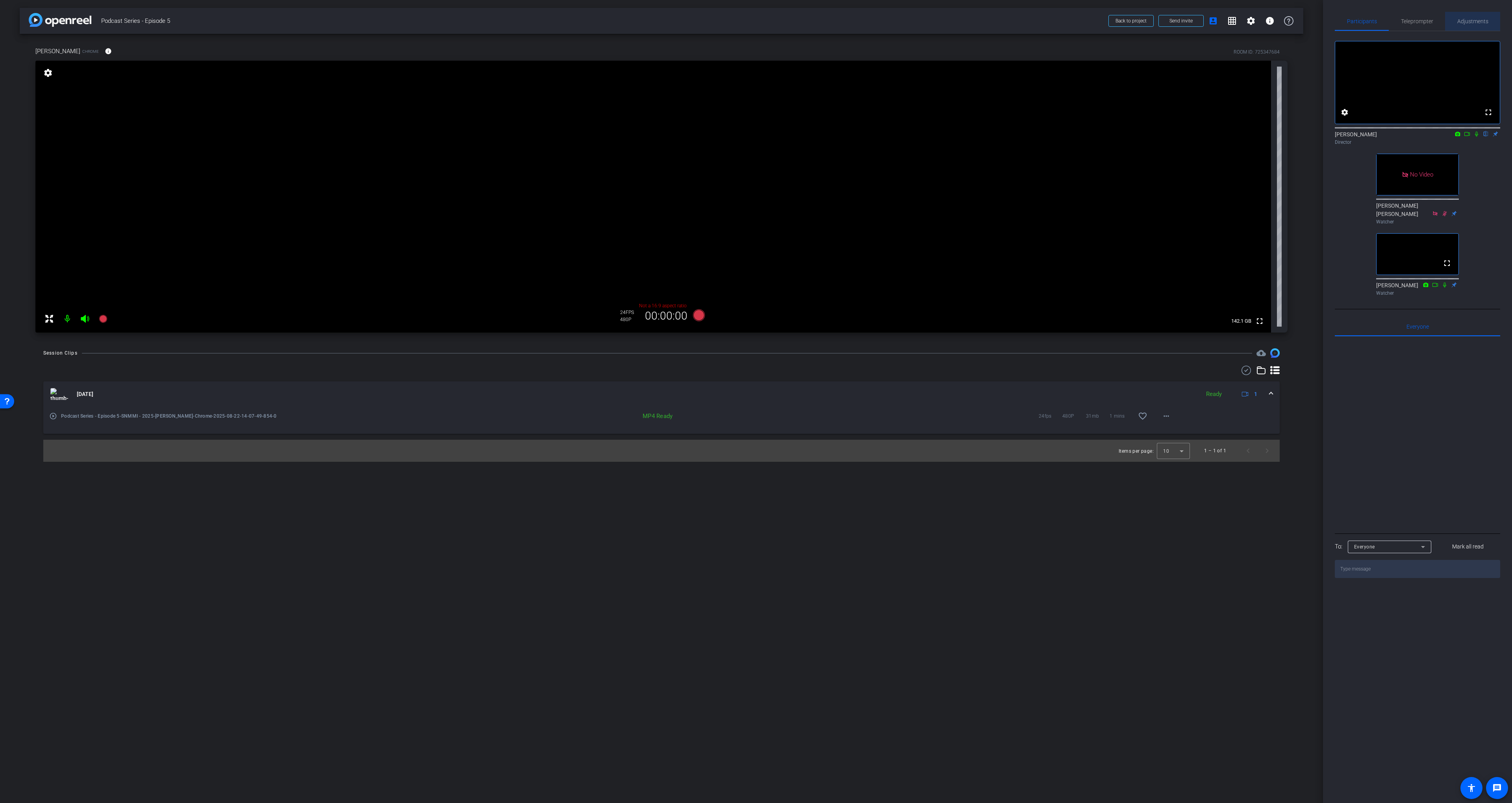
click at [753, 24] on span "Adjustments" at bounding box center [1472, 22] width 31 height 6
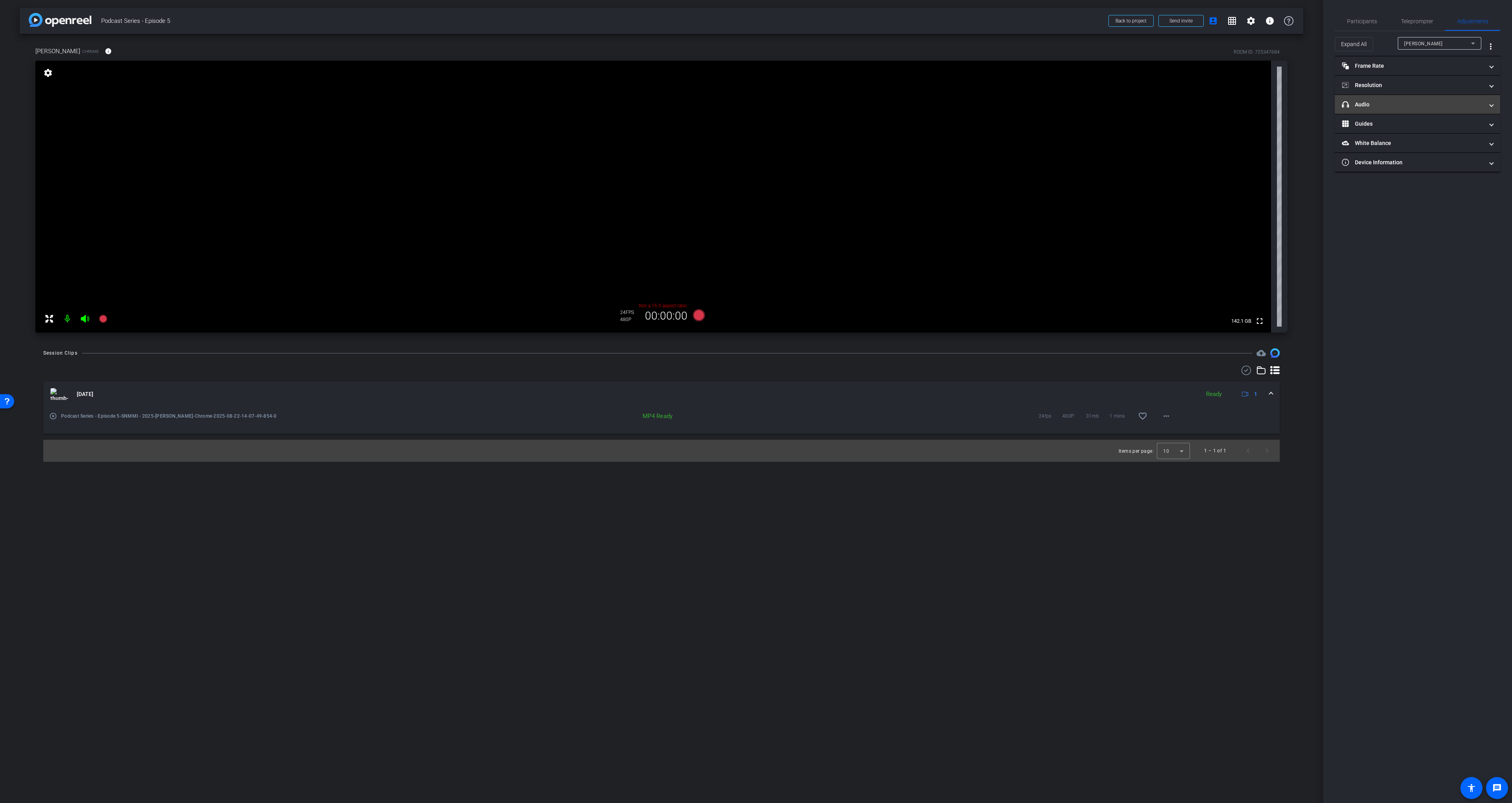
click at [753, 112] on mat-expansion-panel-header "headphone icon Audio" at bounding box center [1418, 104] width 166 height 19
click at [753, 109] on mat-expansion-panel-header "headphone icon Audio" at bounding box center [1418, 113] width 166 height 25
click at [753, 93] on mat-expansion-panel-header "Resolution" at bounding box center [1418, 85] width 166 height 19
drag, startPoint x: 1373, startPoint y: 90, endPoint x: 1371, endPoint y: 51, distance: 39.1
click at [753, 90] on mat-expansion-panel-header "Resolution" at bounding box center [1418, 94] width 166 height 25
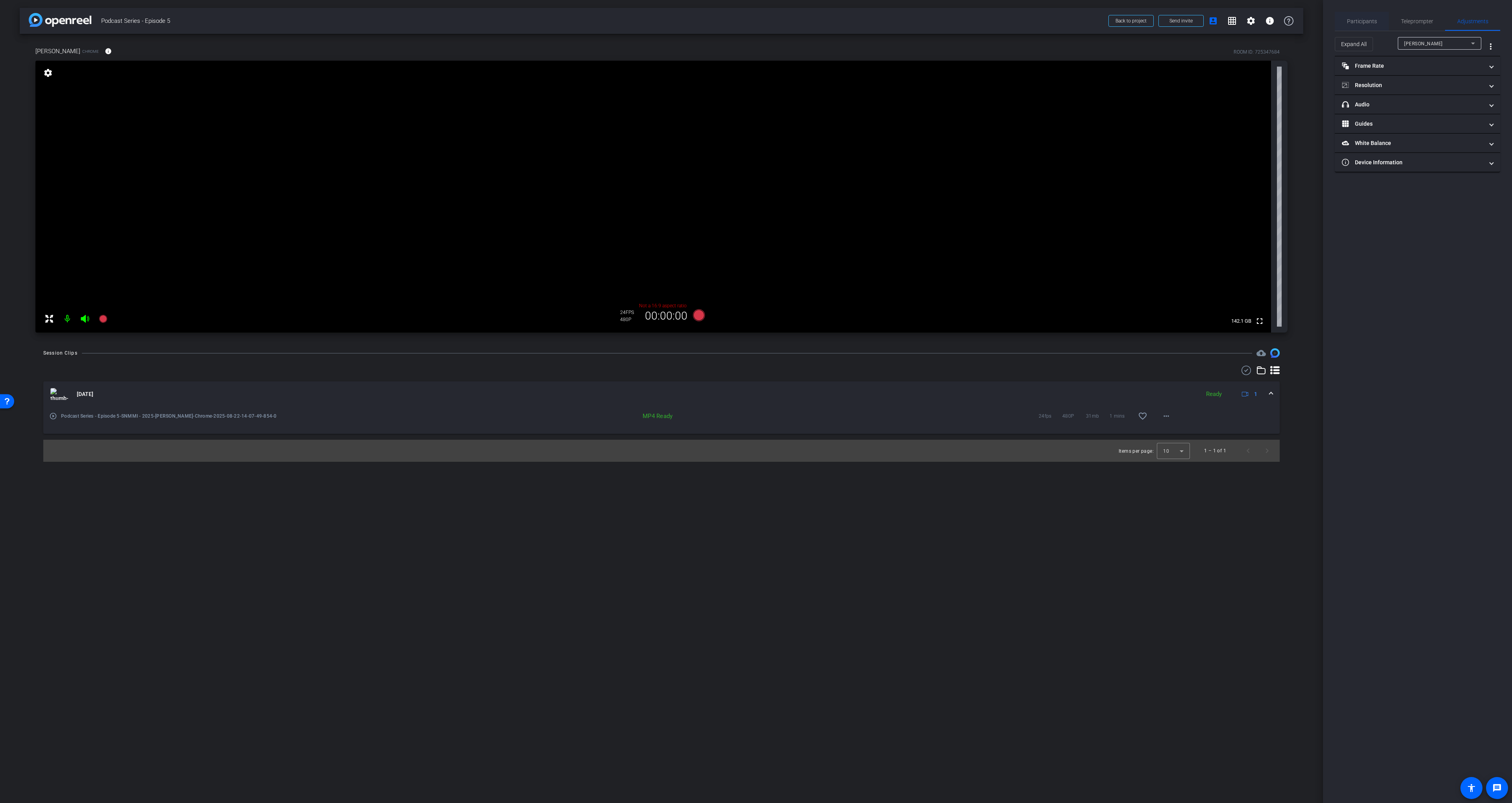
click at [753, 14] on span "Participants" at bounding box center [1362, 21] width 30 height 19
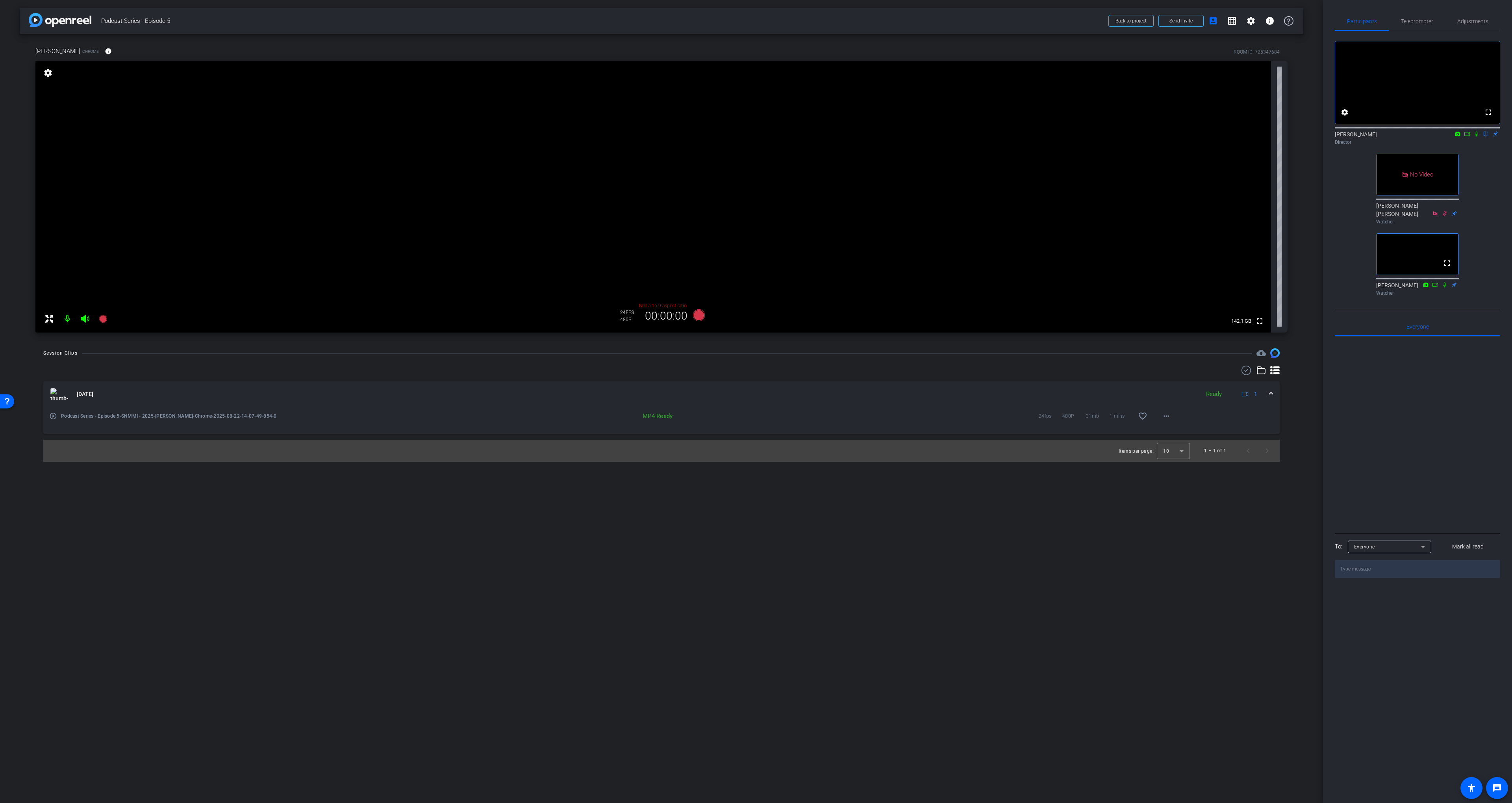
click at [753, 199] on div "fullscreen settings Scott Grant flip Director No Video Courtney Brooke Smith Wa…" at bounding box center [1418, 165] width 166 height 267
click at [753, 179] on div "Gary Ulaner Chrome info ROOM ID: 725347684 fullscreen settings 142.1 GB Not a 1…" at bounding box center [661, 187] width 1284 height 306
click at [99, 50] on span at bounding box center [108, 51] width 19 height 19
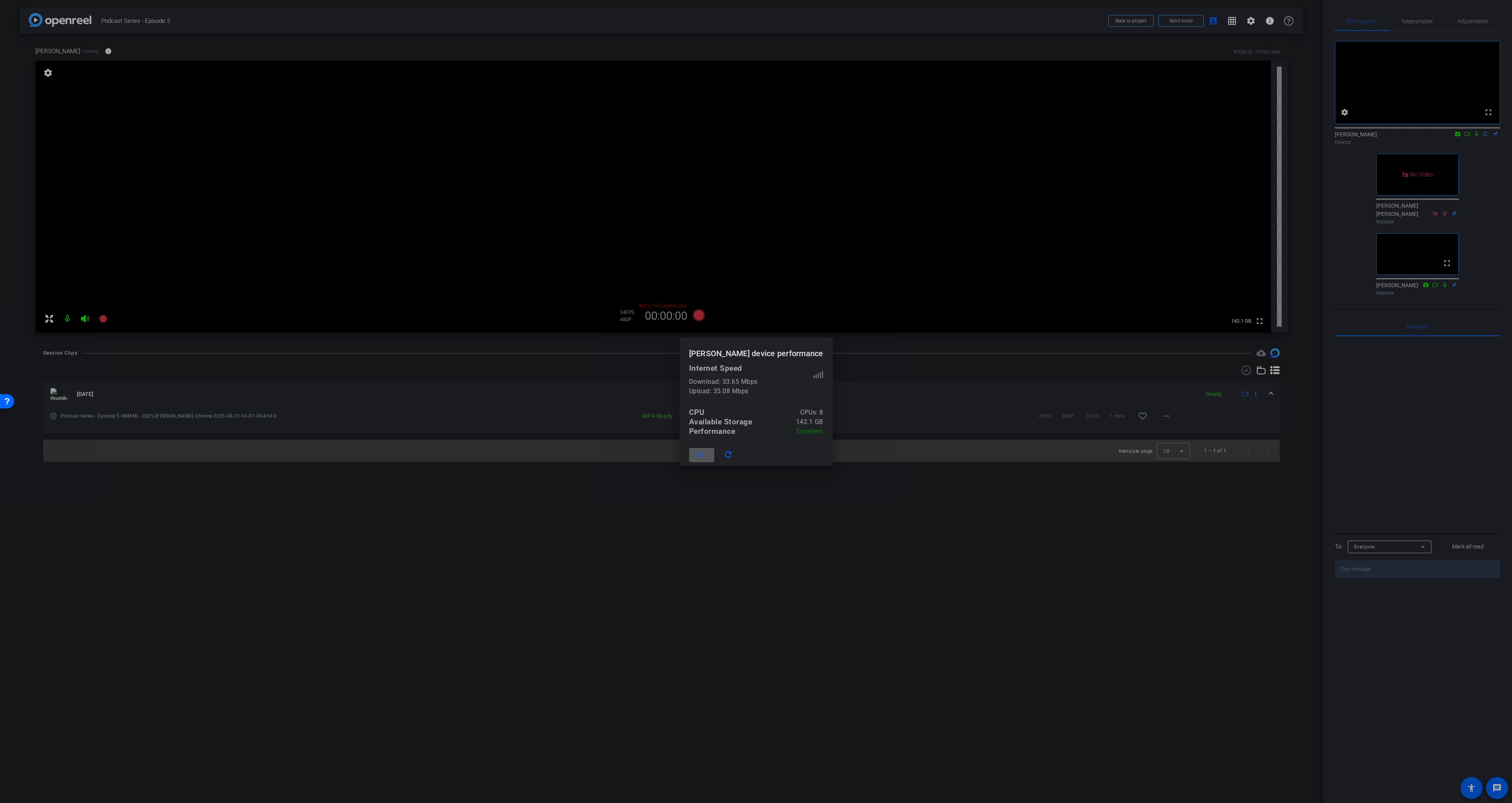
click at [705, 454] on mat-icon "close" at bounding box center [700, 455] width 10 height 10
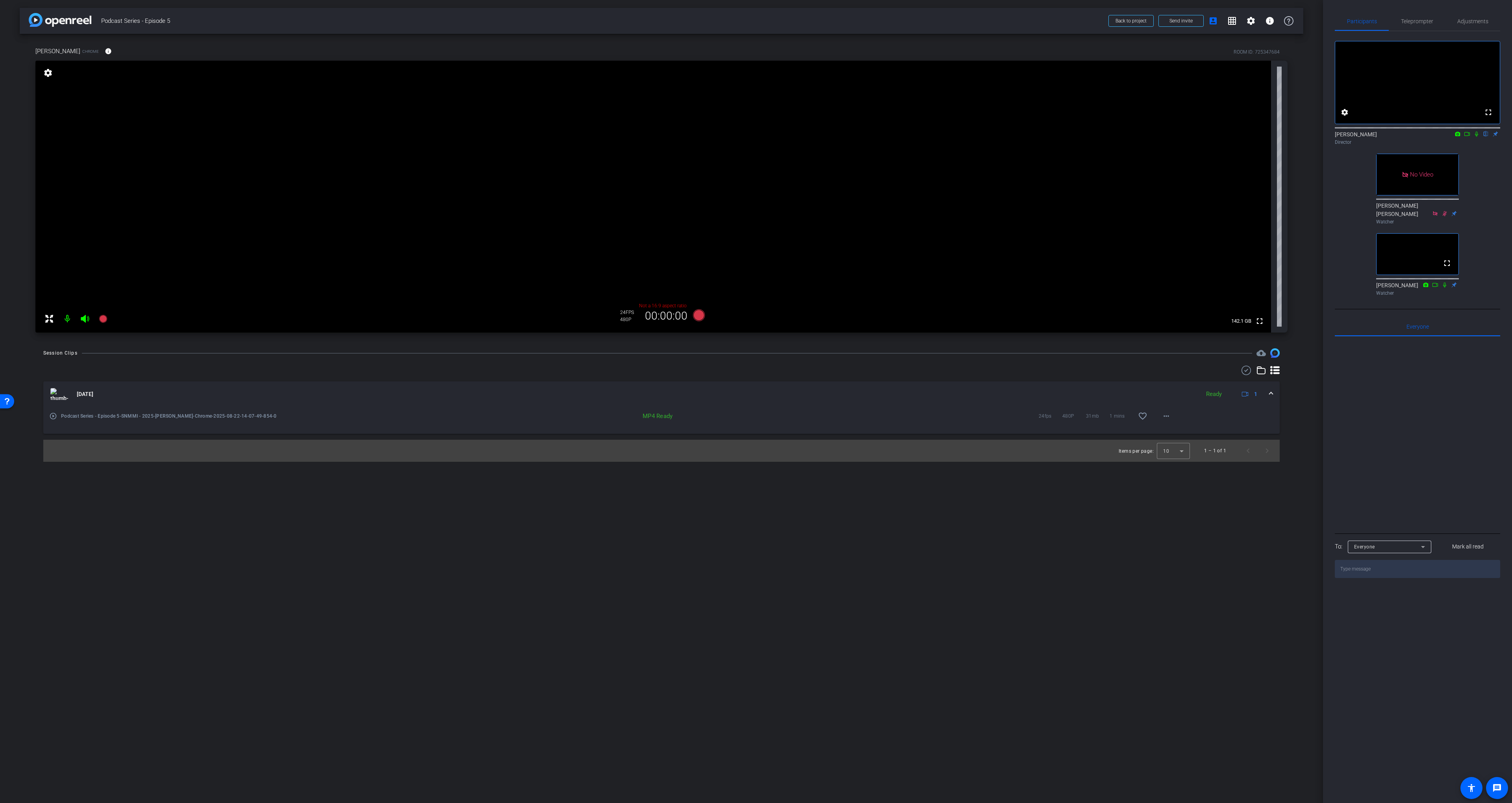
click at [753, 516] on div "arrow_back Podcast Series - Episode 5 Back to project Send invite account_box g…" at bounding box center [661, 401] width 1323 height 803
click at [502, 47] on div "Gary Ulaner Chrome info ROOM ID: 725347684" at bounding box center [662, 51] width 1253 height 19
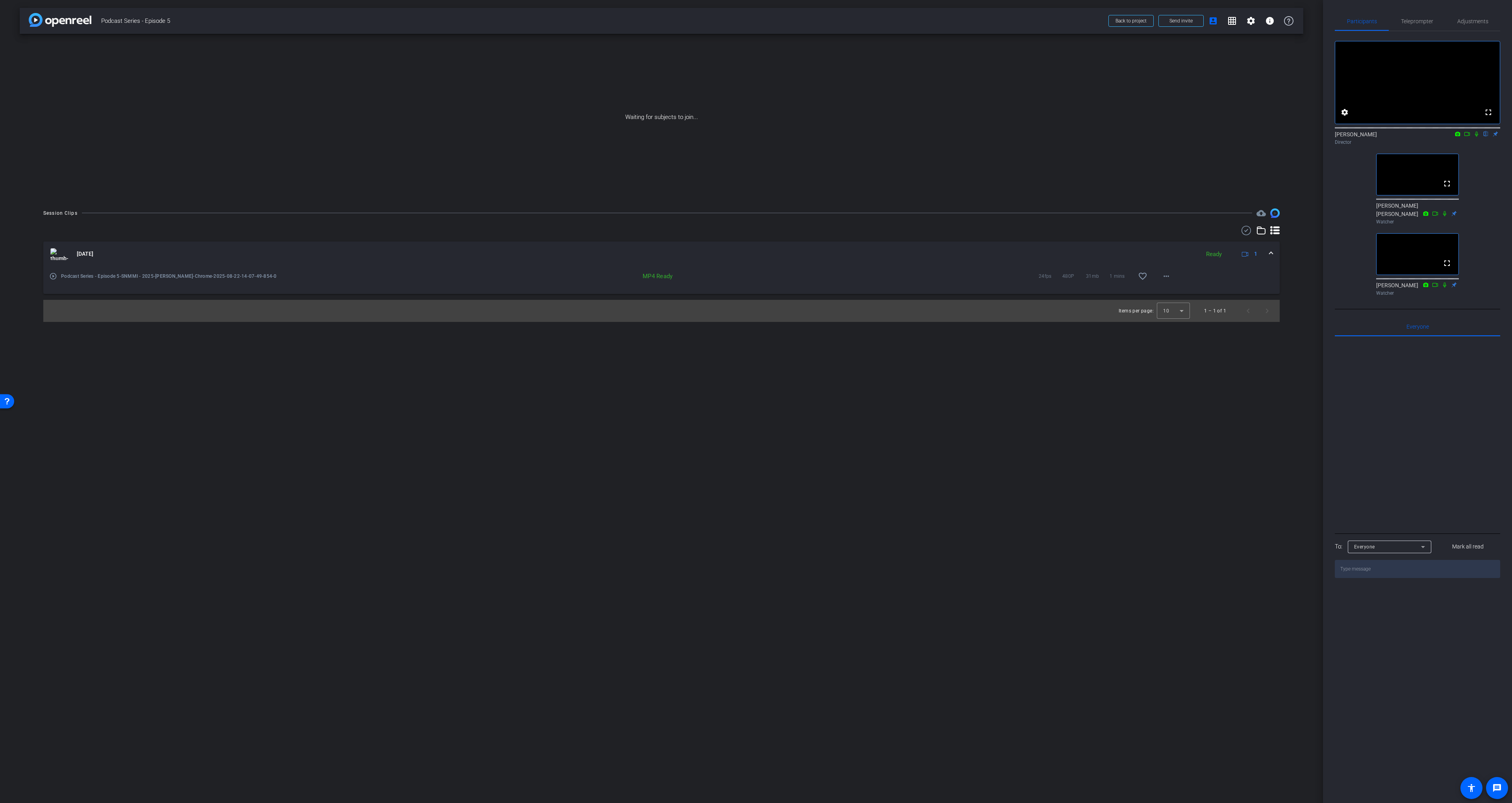
click at [753, 137] on icon at bounding box center [1477, 134] width 6 height 6
click at [753, 170] on div "fullscreen settings Scott Grant flip Director fullscreen Courtney Brooke Smith …" at bounding box center [1418, 165] width 166 height 267
click at [753, 241] on div "fullscreen settings Scott Grant flip Director fullscreen Courtney Brooke Smith …" at bounding box center [1418, 165] width 166 height 267
click at [753, 247] on div "Session Clips cloud_upload Aug 22, 2025 Ready 1 play_circle_outline Podcast Ser…" at bounding box center [661, 265] width 1284 height 114
click at [753, 234] on div "fullscreen settings Scott Grant flip Director fullscreen Courtney Brooke Smith …" at bounding box center [1418, 165] width 166 height 267
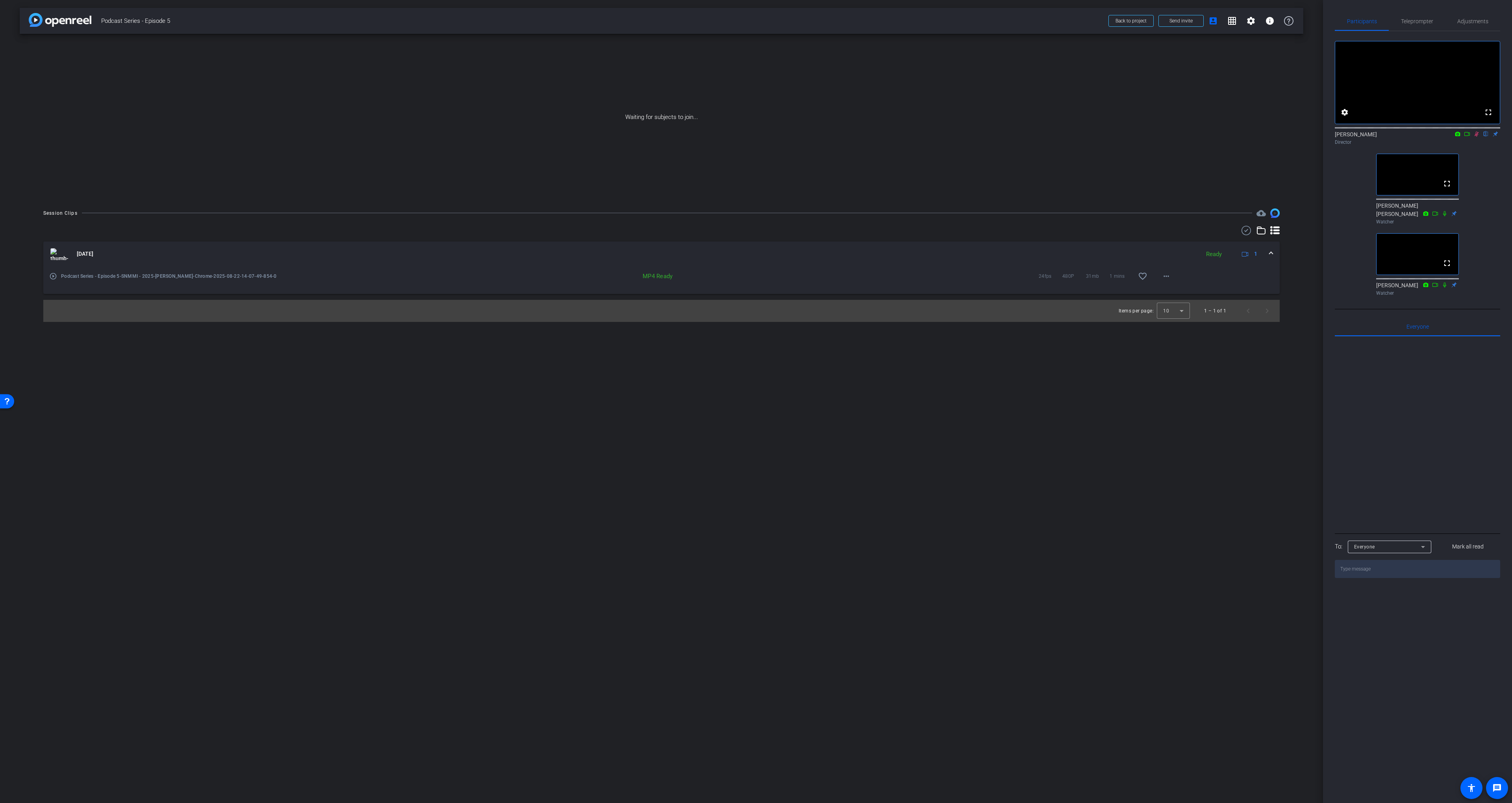
click at [753, 171] on div "fullscreen settings Scott Grant flip Director fullscreen Courtney Brooke Smith …" at bounding box center [1418, 165] width 166 height 267
click at [753, 137] on icon at bounding box center [1477, 134] width 6 height 6
click at [753, 137] on icon at bounding box center [1467, 134] width 6 height 6
